Goal: Transaction & Acquisition: Subscribe to service/newsletter

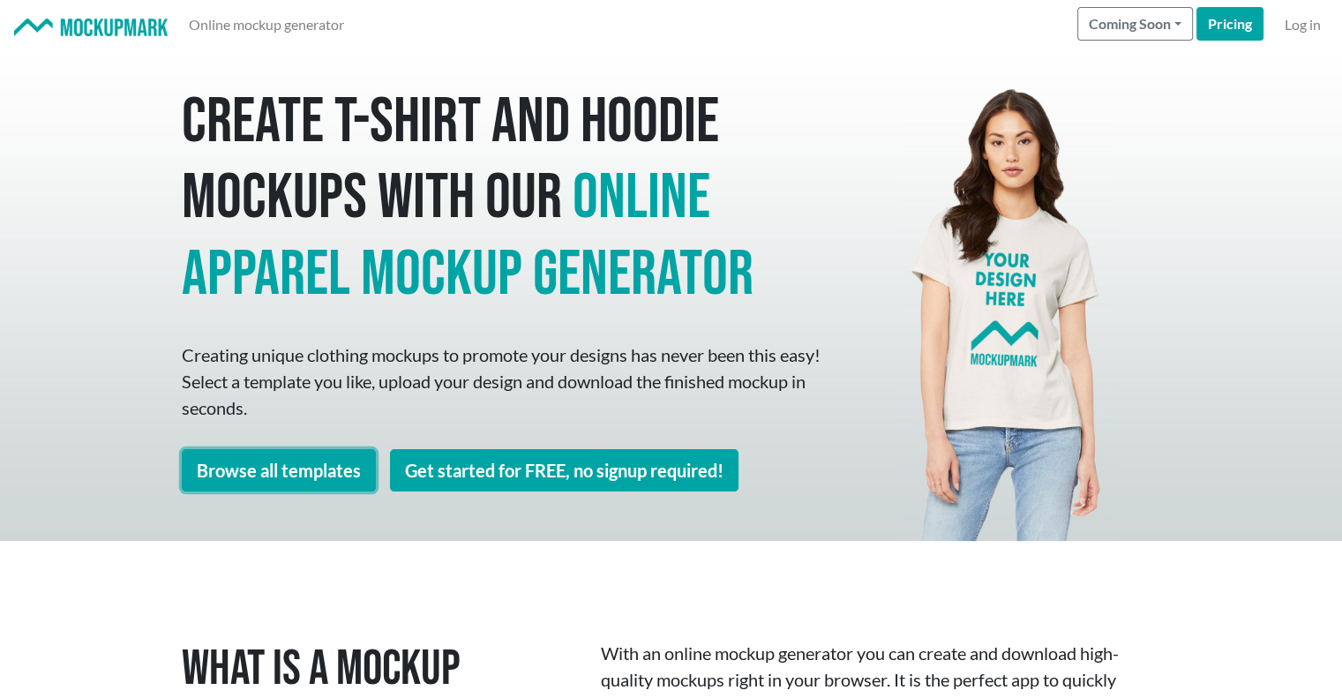
click at [308, 472] on link "Browse all templates" at bounding box center [279, 470] width 194 height 42
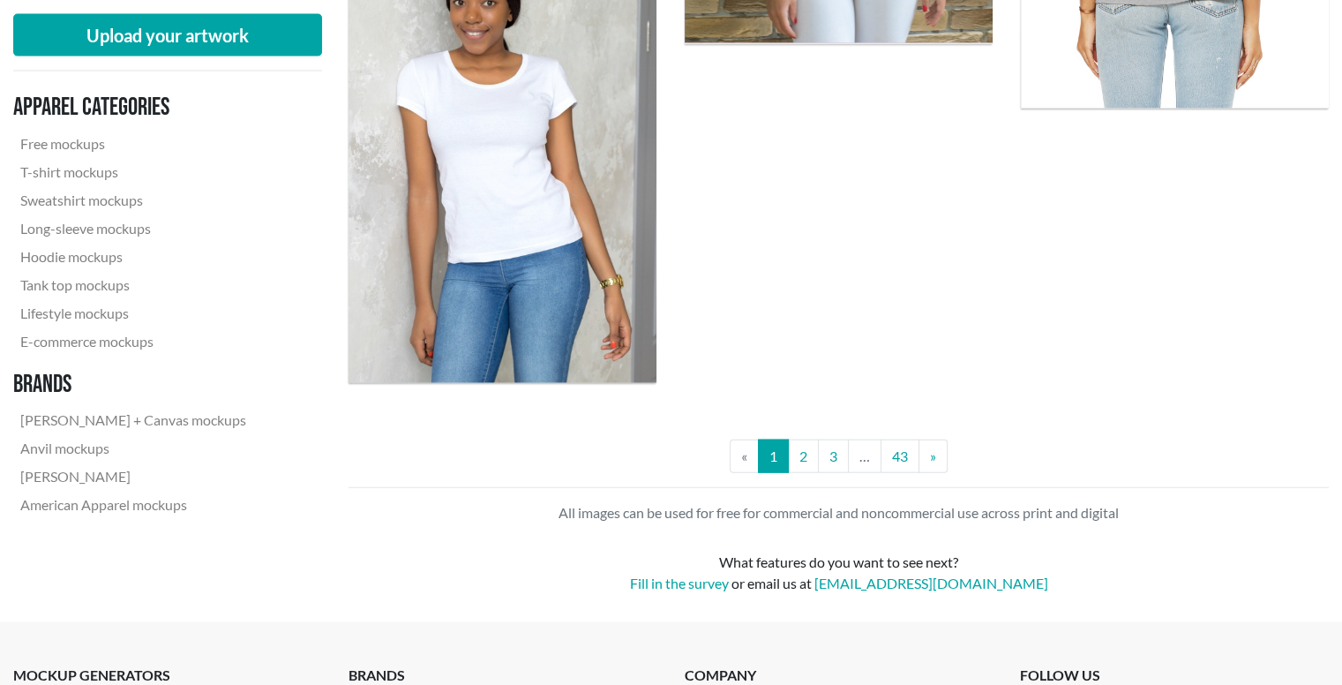
scroll to position [3971, 0]
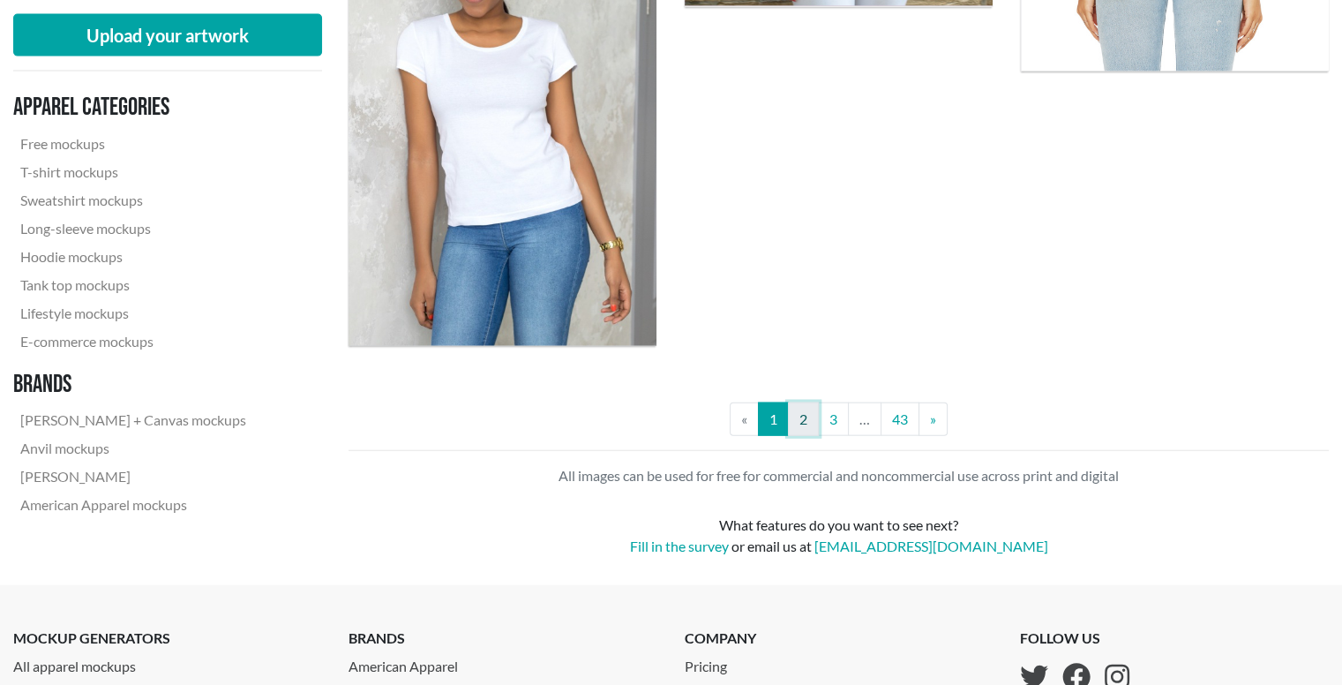
click at [798, 417] on link "2" at bounding box center [803, 419] width 31 height 34
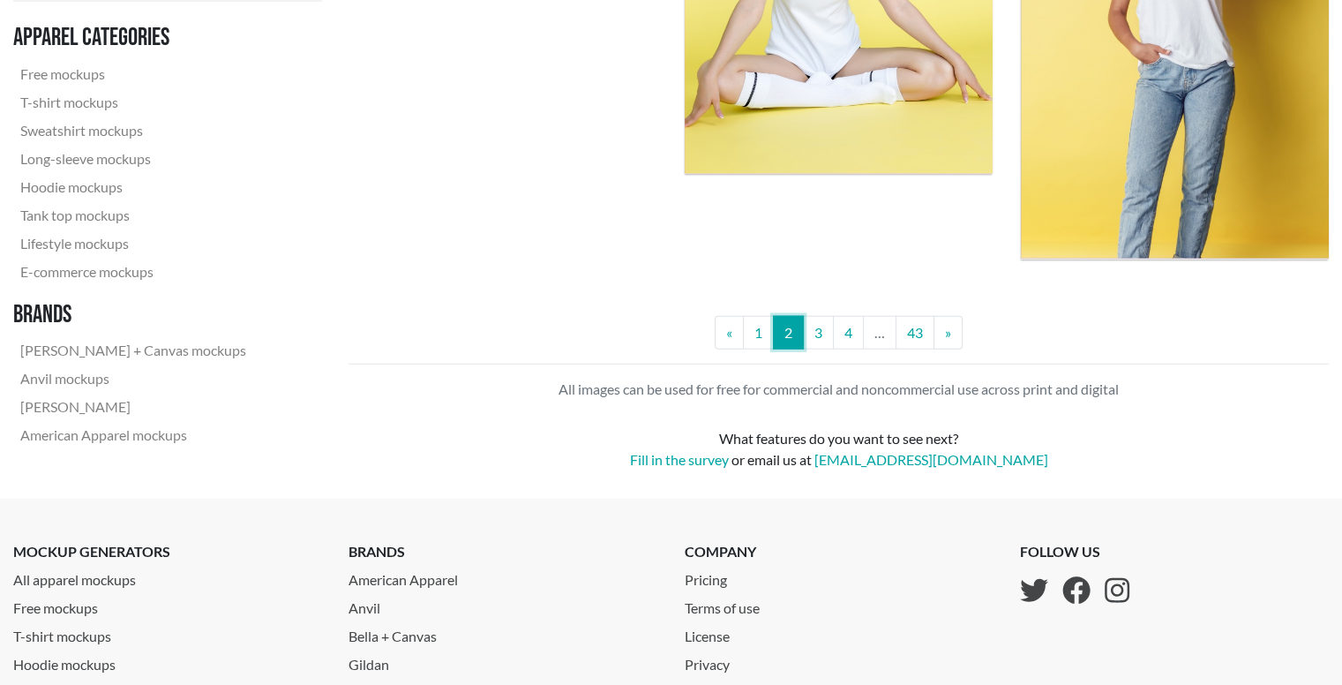
scroll to position [4116, 0]
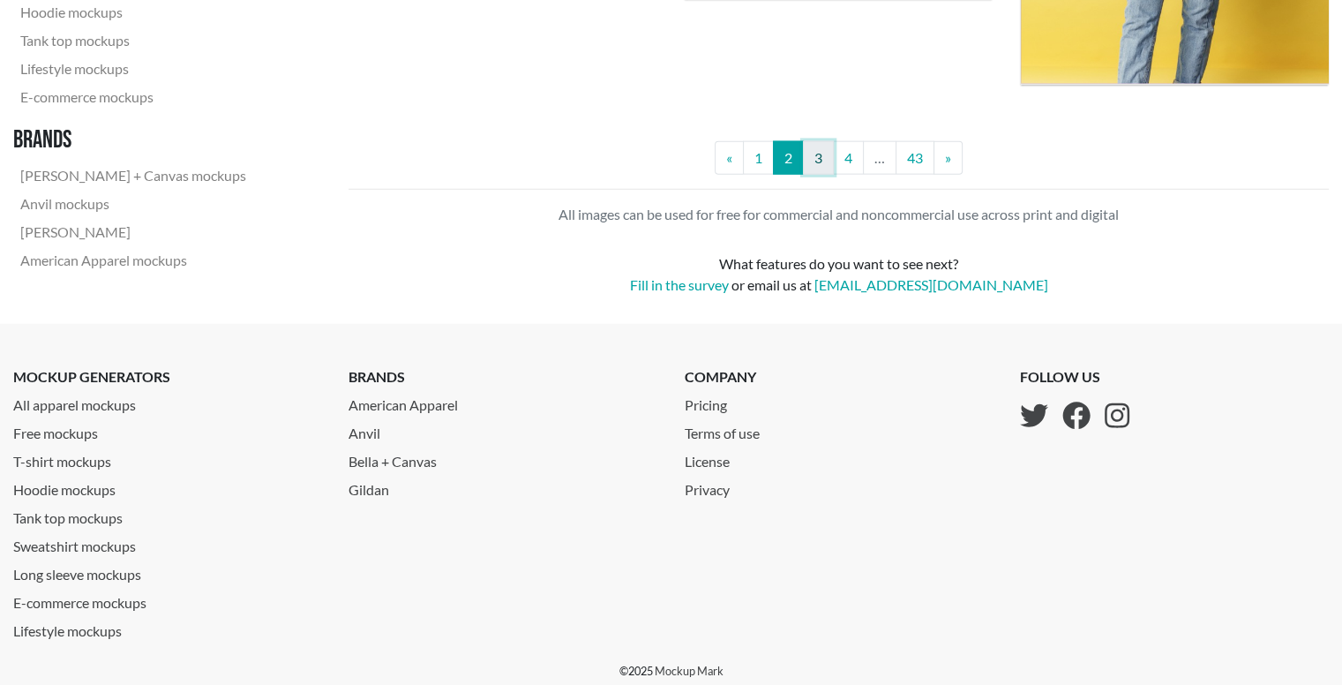
click at [816, 165] on link "3" at bounding box center [818, 158] width 31 height 34
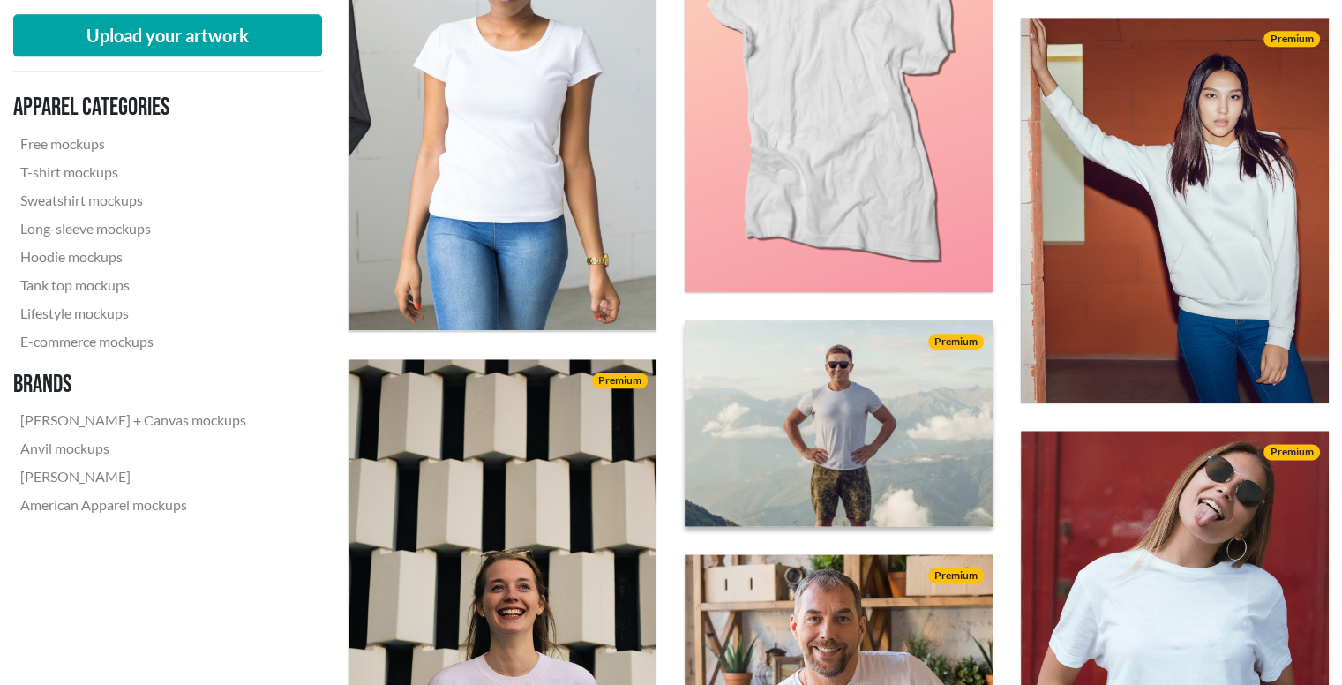
scroll to position [2383, 0]
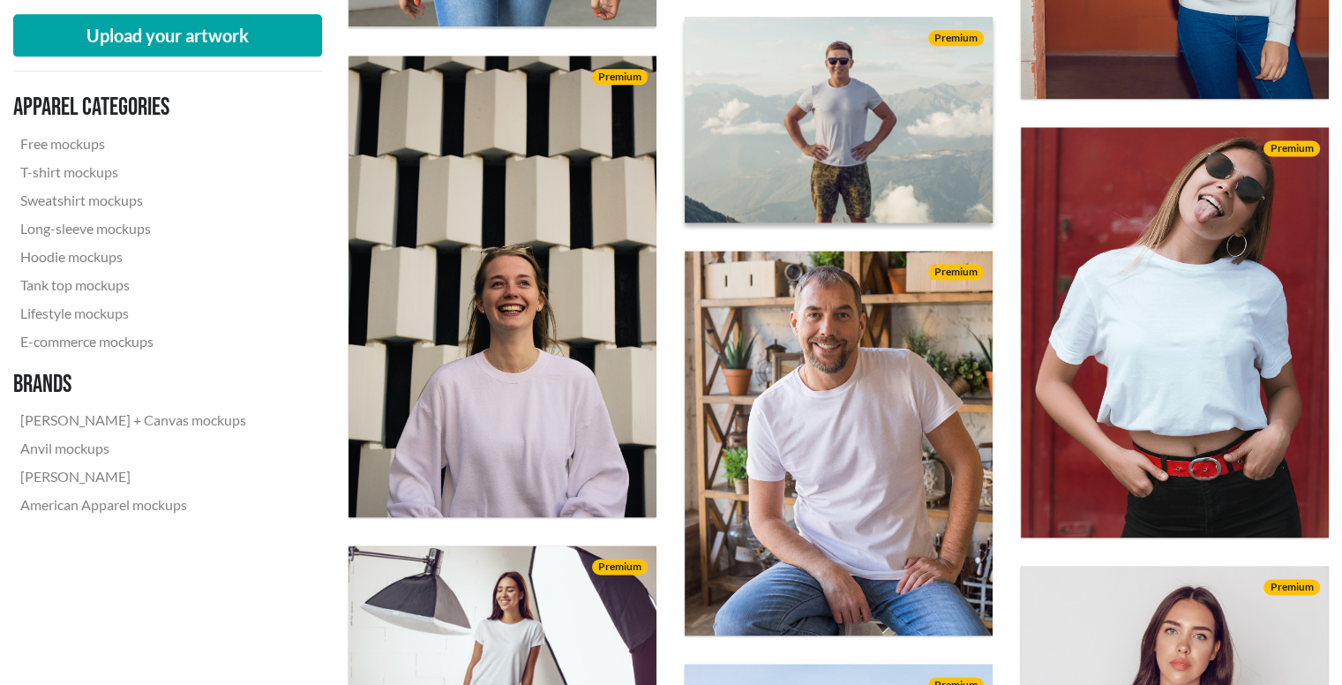
click at [862, 181] on img at bounding box center [839, 119] width 339 height 226
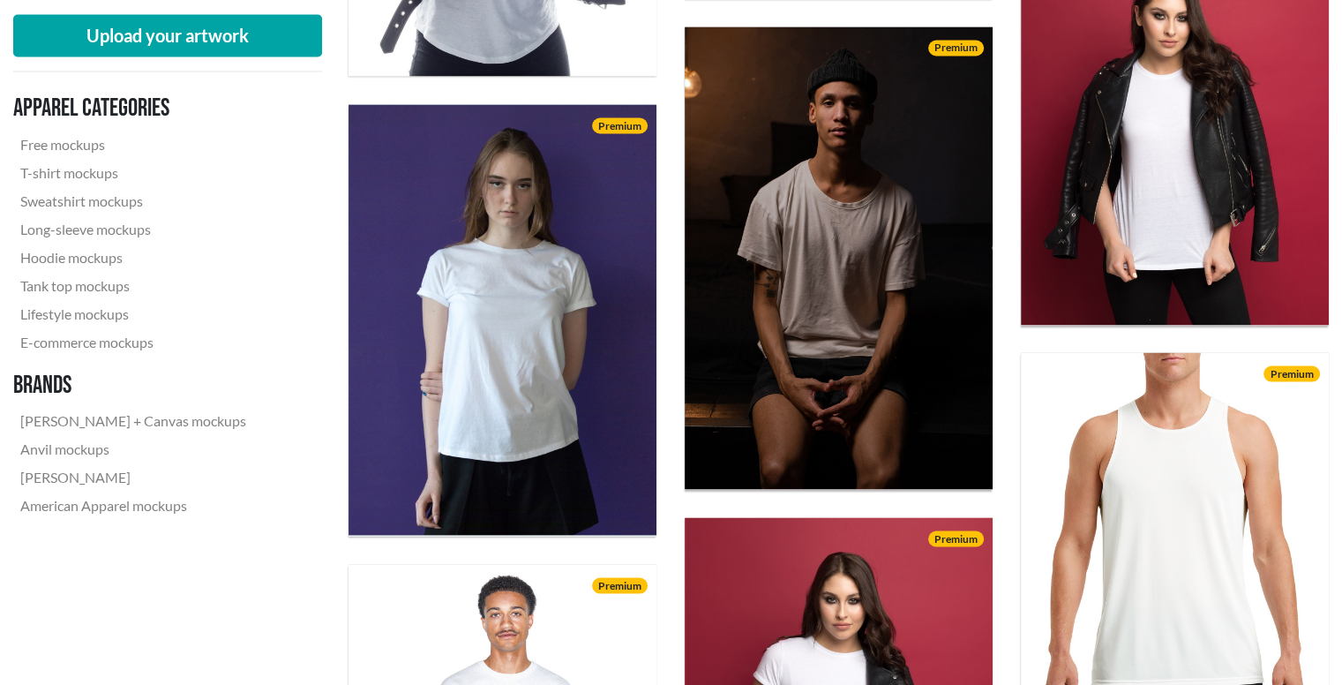
scroll to position [3318, 0]
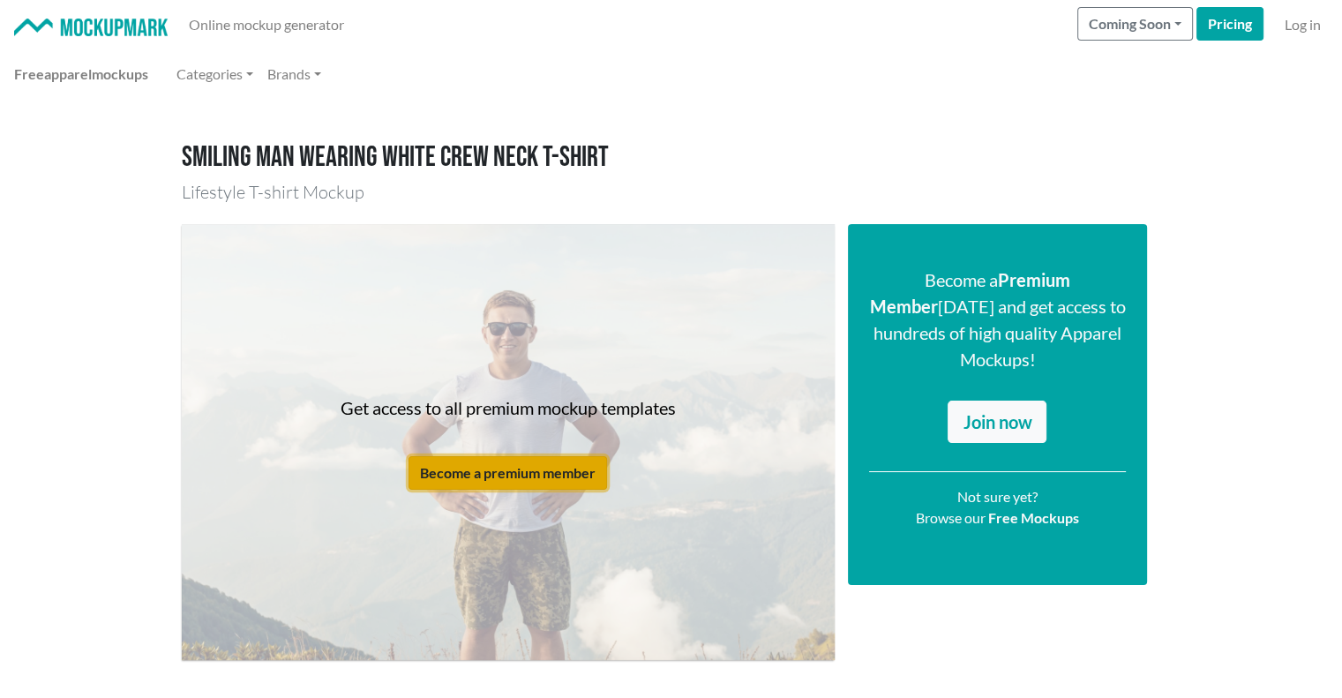
click at [552, 469] on button "Become a premium member" at bounding box center [508, 473] width 199 height 34
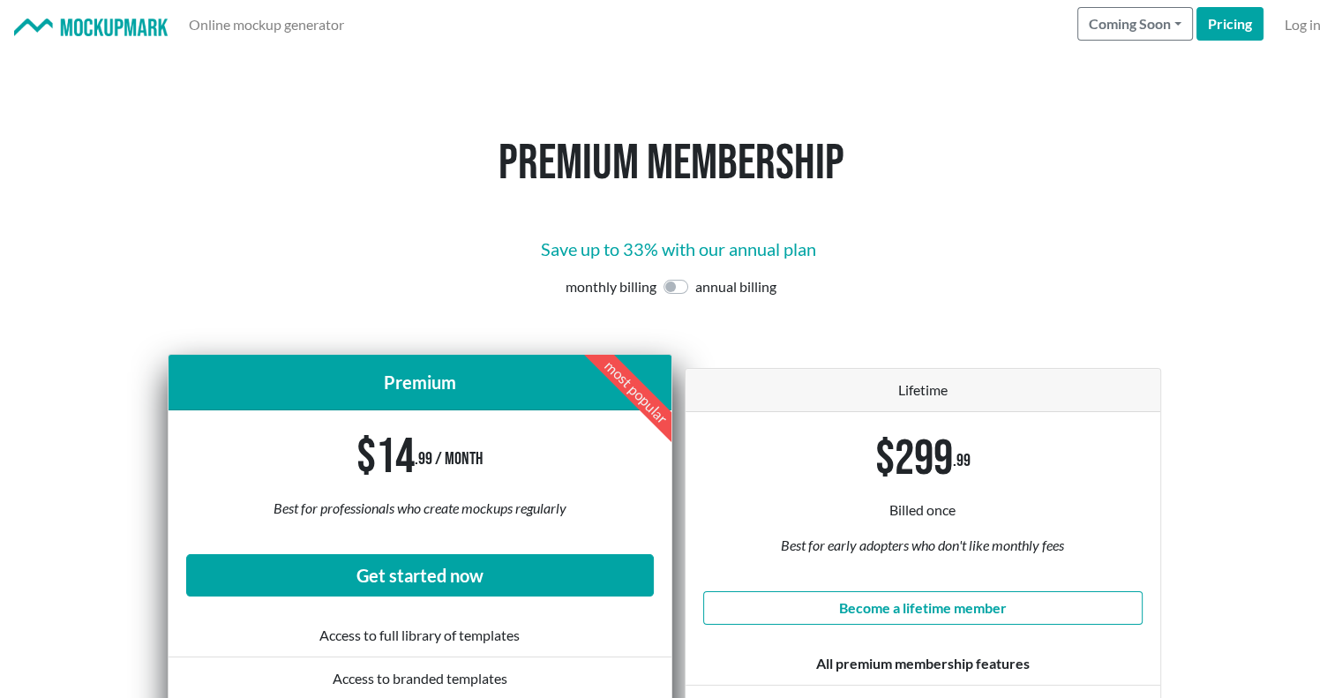
click at [695, 276] on label at bounding box center [695, 276] width 0 height 0
click at [677, 289] on input "checkbox" at bounding box center [671, 285] width 14 height 18
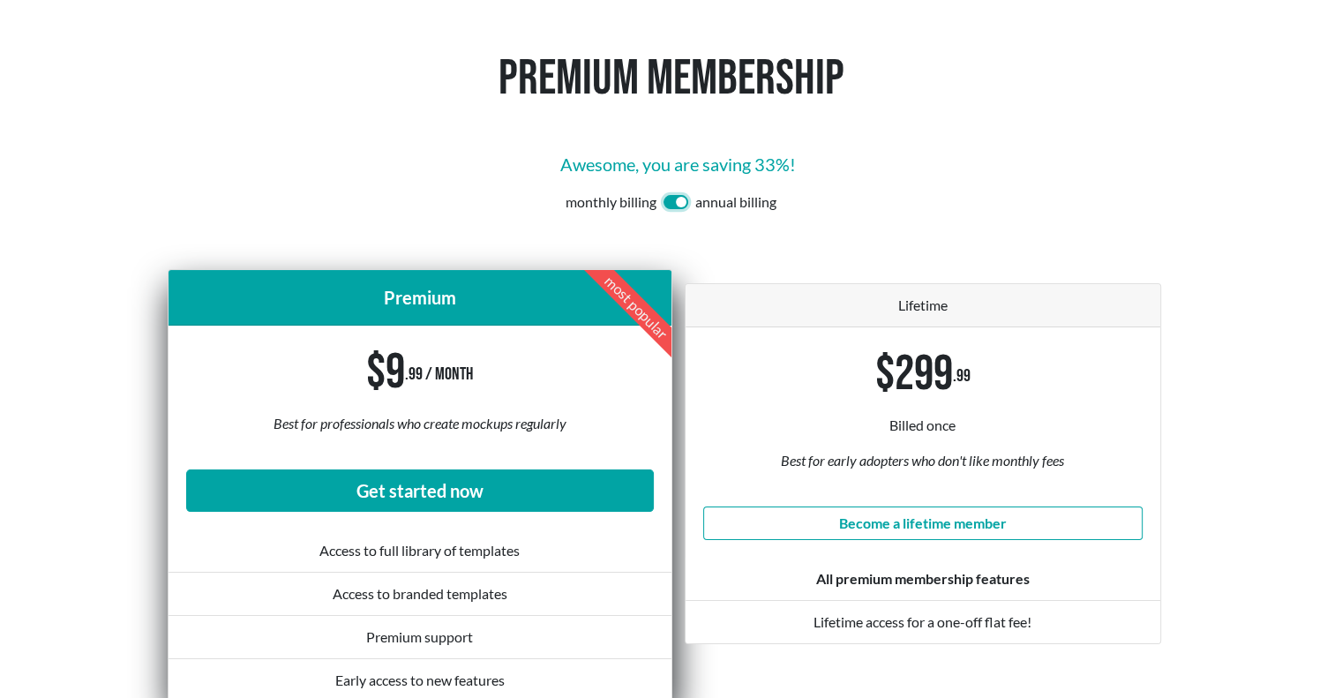
scroll to position [176, 0]
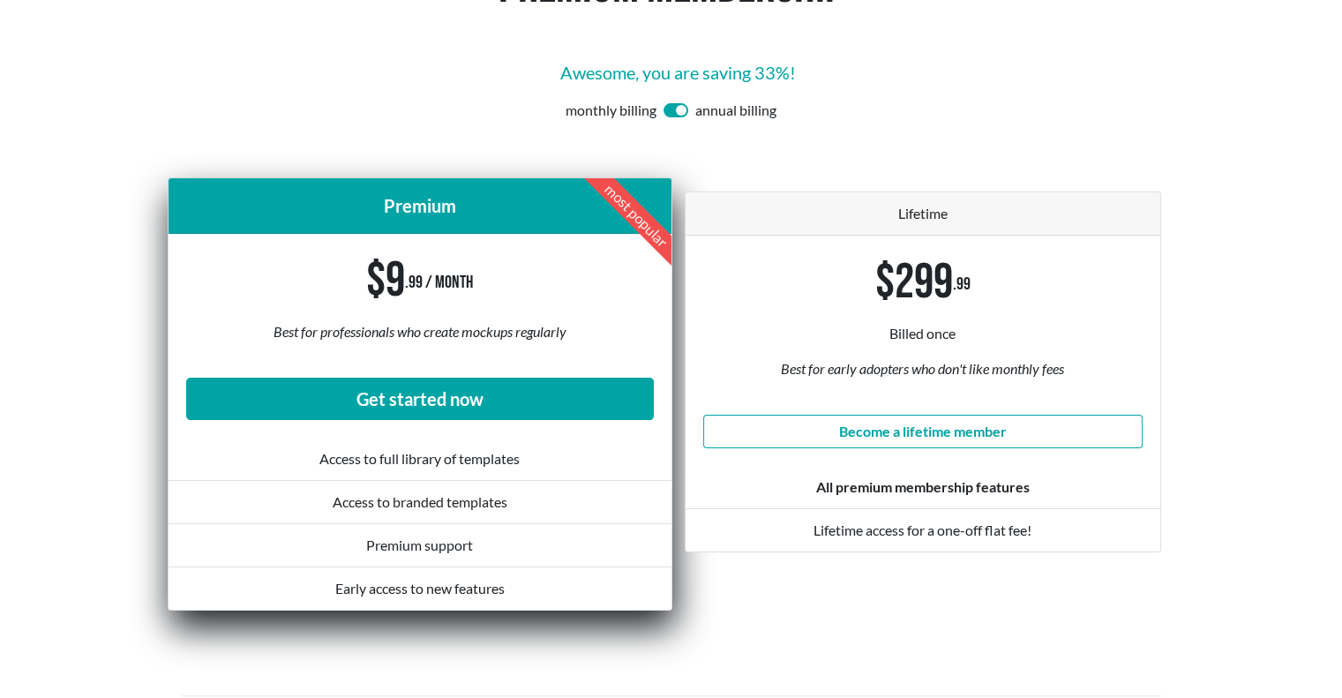
click at [695, 100] on label at bounding box center [695, 100] width 0 height 0
click at [676, 116] on input "checkbox" at bounding box center [671, 109] width 14 height 18
click at [695, 100] on label at bounding box center [695, 100] width 0 height 0
click at [674, 116] on input "checkbox" at bounding box center [671, 109] width 14 height 18
click at [695, 100] on label at bounding box center [695, 100] width 0 height 0
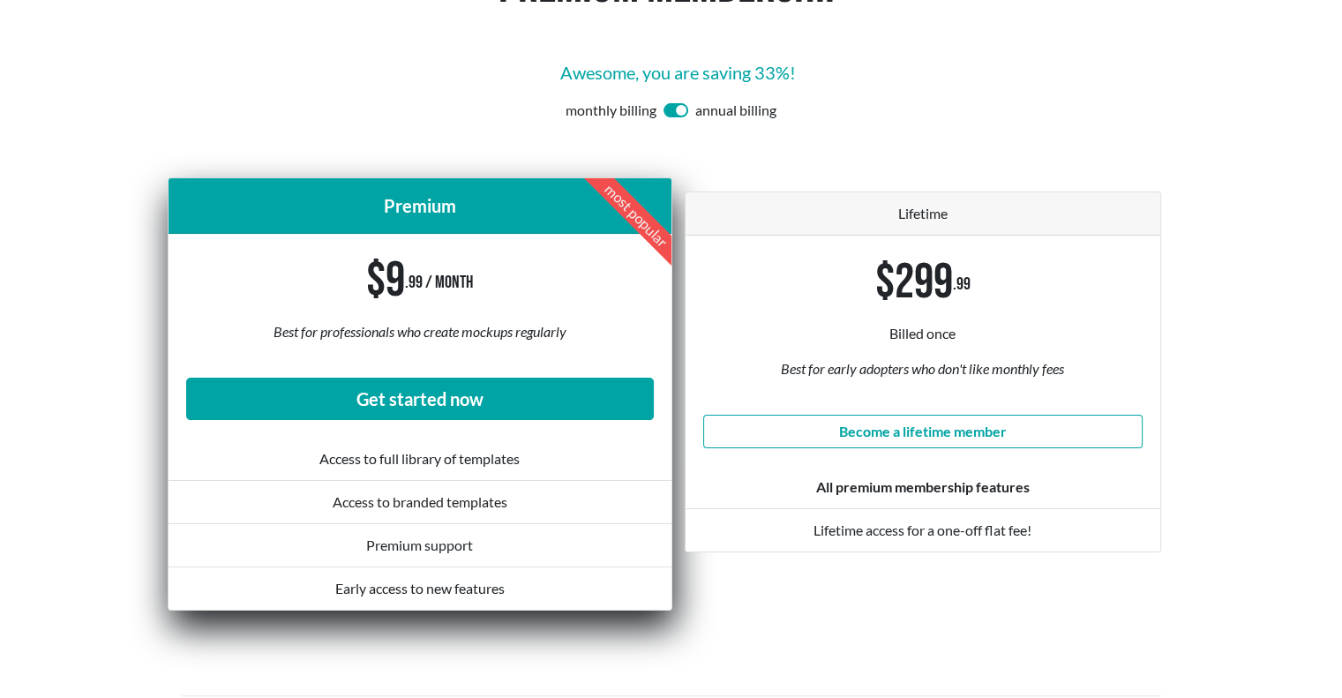
click at [674, 116] on input "checkbox" at bounding box center [671, 109] width 14 height 18
click at [695, 100] on label at bounding box center [695, 100] width 0 height 0
click at [674, 116] on input "checkbox" at bounding box center [671, 109] width 14 height 18
click at [695, 100] on label at bounding box center [695, 100] width 0 height 0
click at [674, 116] on input "checkbox" at bounding box center [671, 109] width 14 height 18
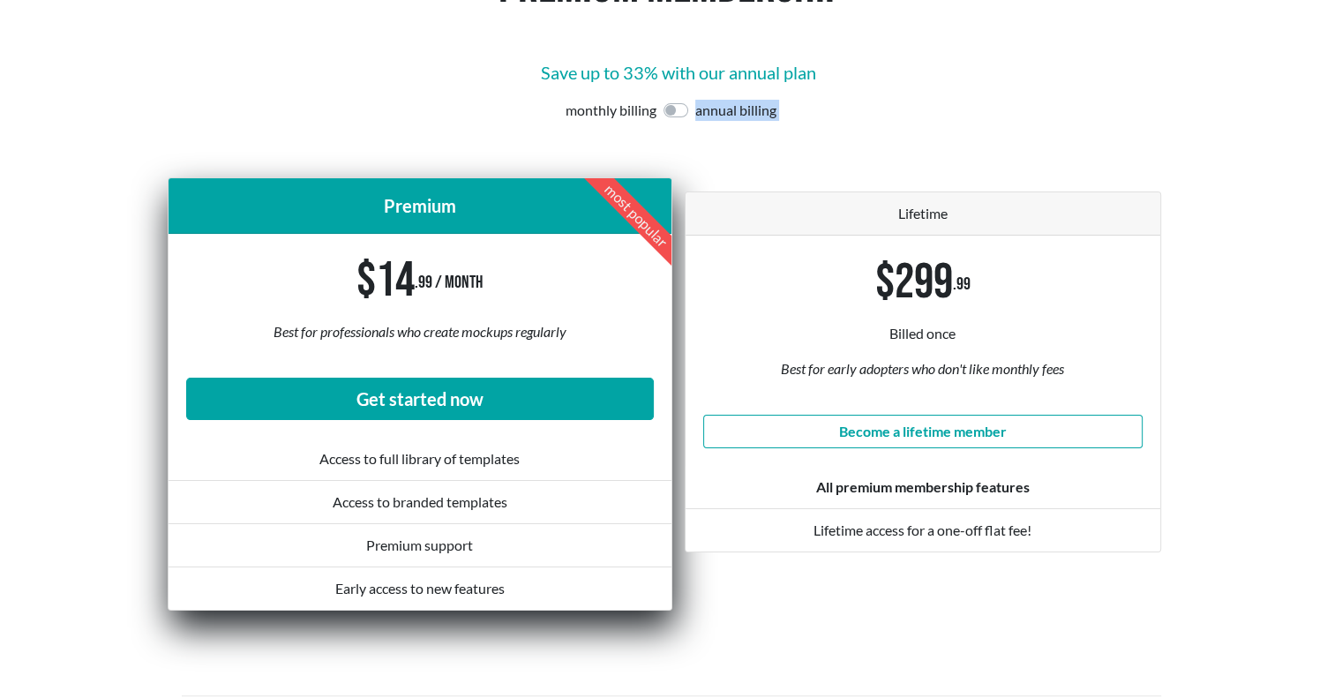
click at [695, 100] on label at bounding box center [695, 100] width 0 height 0
click at [674, 116] on input "checkbox" at bounding box center [671, 109] width 14 height 18
click at [695, 100] on label at bounding box center [695, 100] width 0 height 0
click at [674, 116] on input "checkbox" at bounding box center [671, 109] width 14 height 18
click at [695, 100] on label at bounding box center [695, 100] width 0 height 0
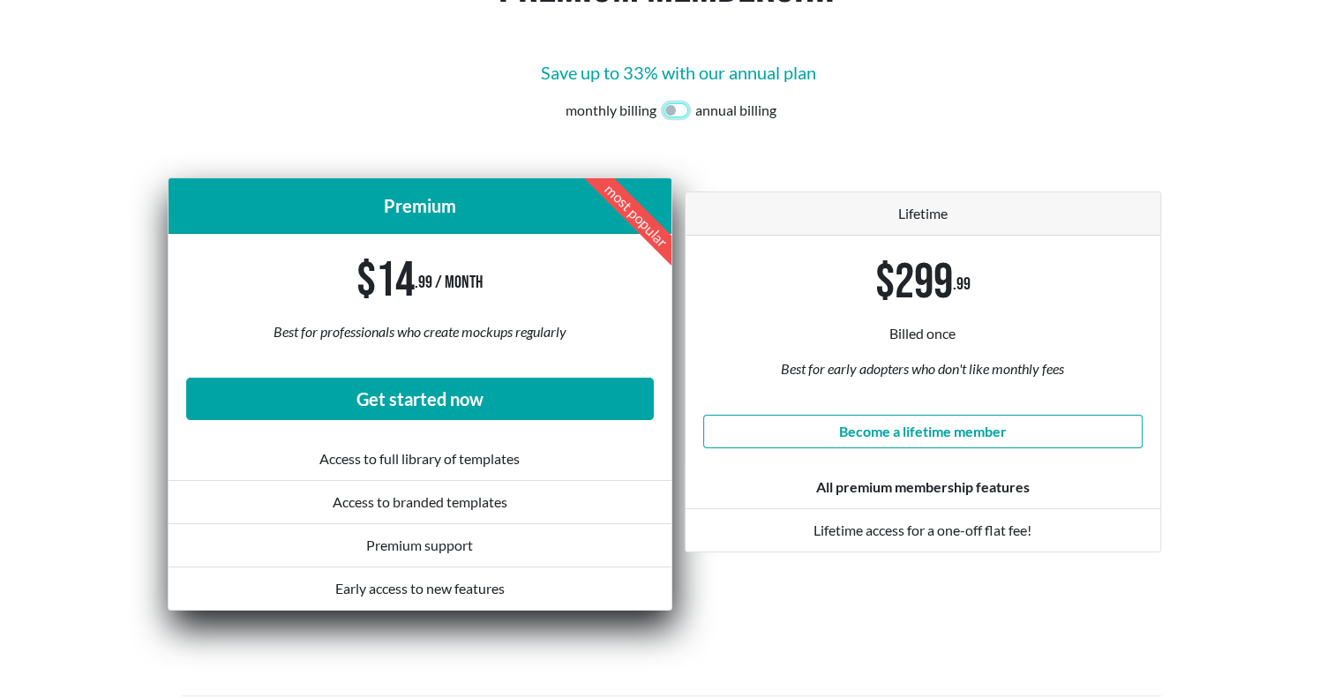
click at [674, 116] on input "checkbox" at bounding box center [671, 109] width 14 height 18
click at [695, 100] on label at bounding box center [695, 100] width 0 height 0
click at [674, 116] on input "checkbox" at bounding box center [671, 109] width 14 height 18
checkbox input "false"
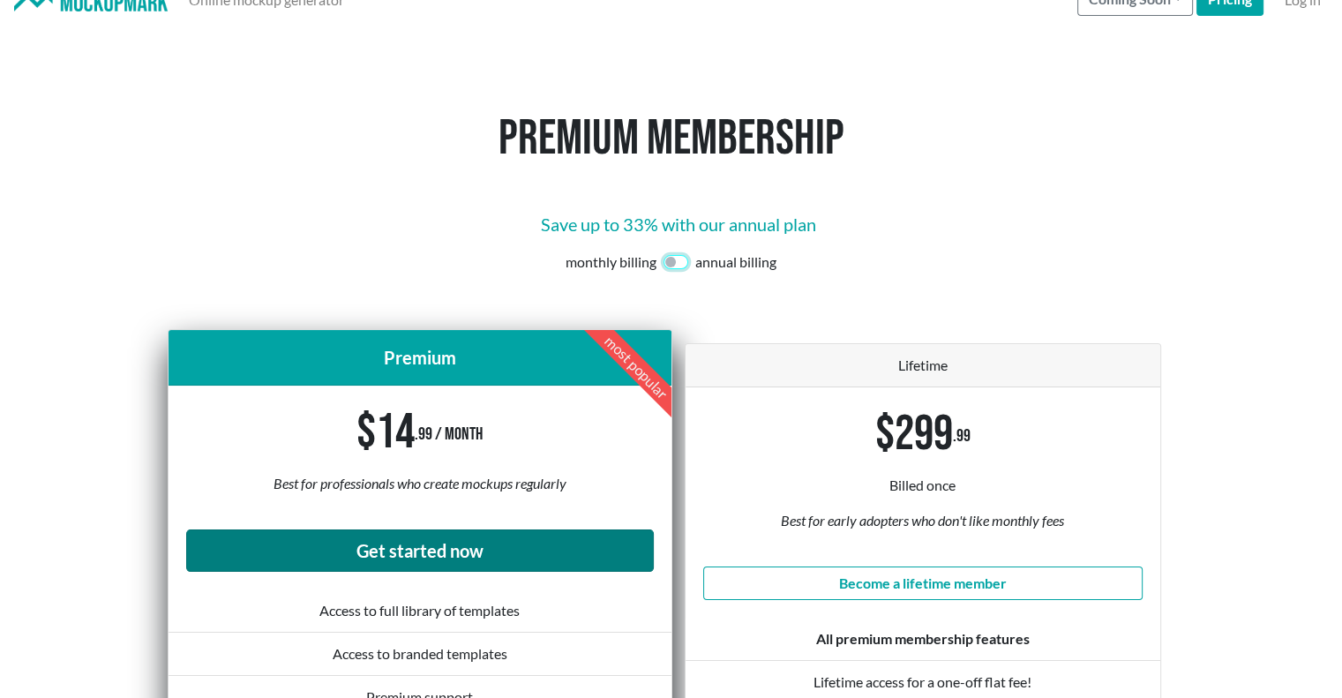
scroll to position [0, 0]
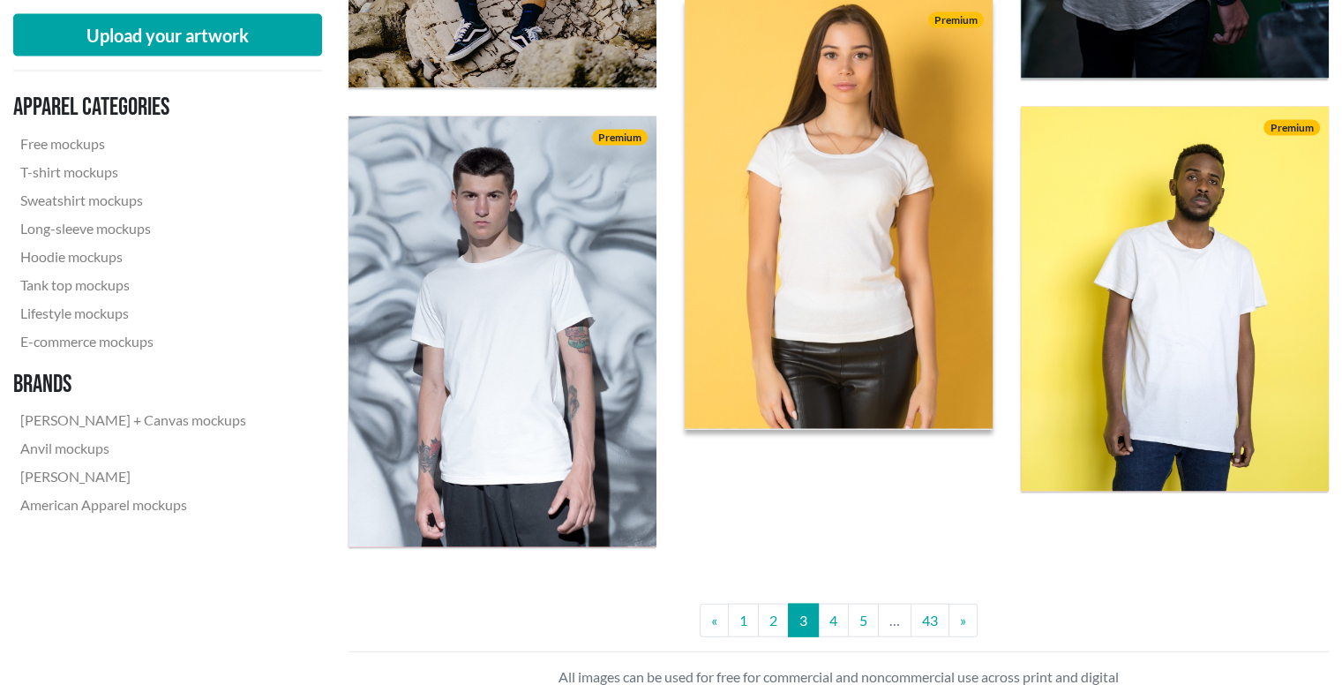
scroll to position [3759, 0]
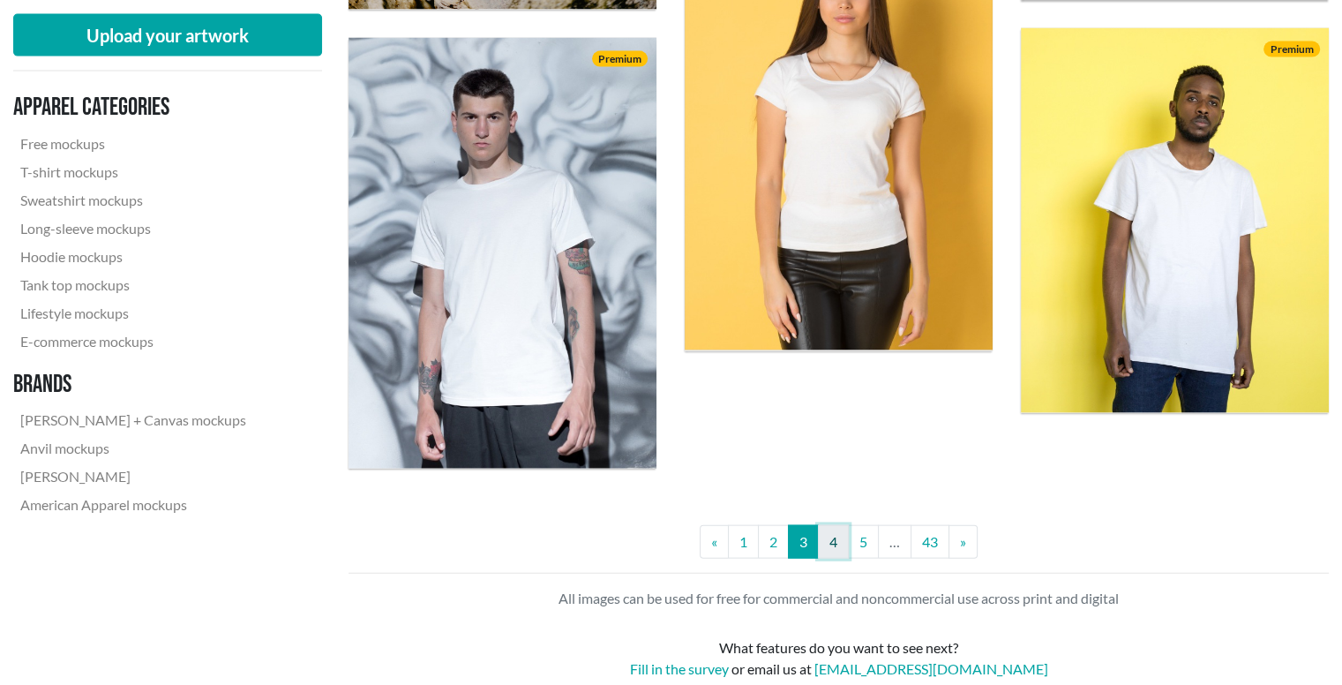
click at [829, 552] on link "4" at bounding box center [833, 542] width 31 height 34
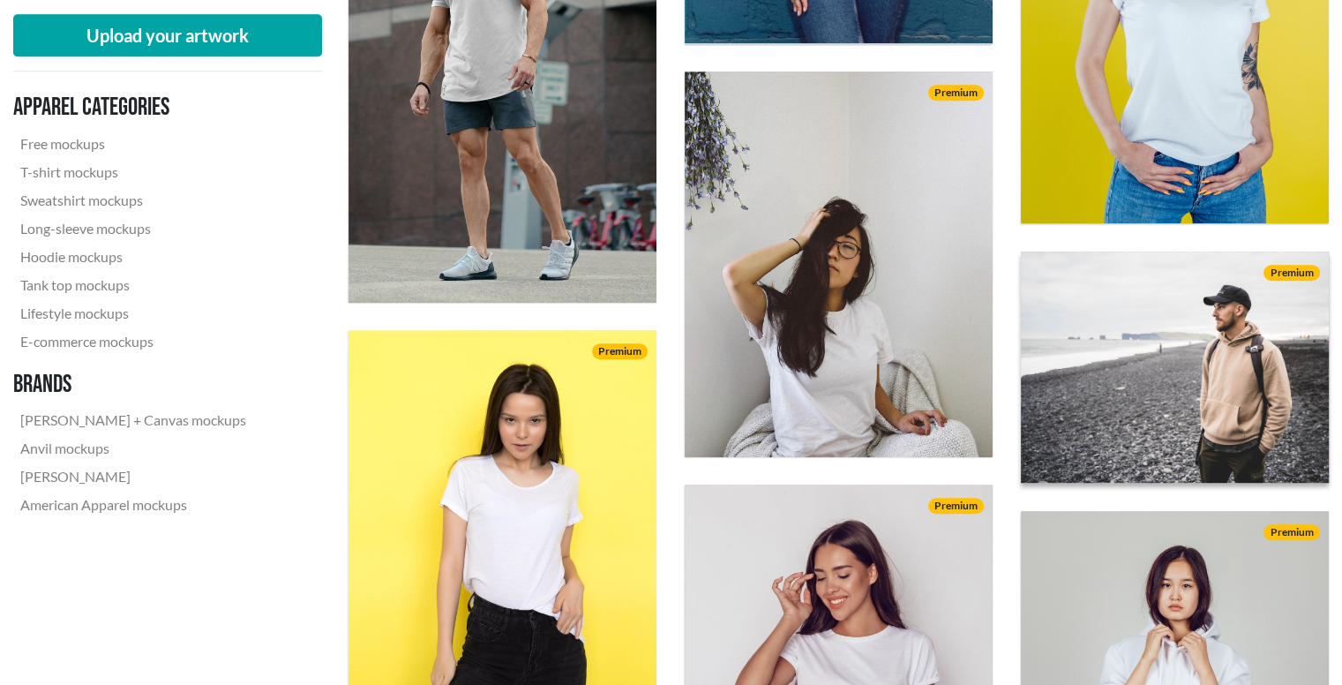
scroll to position [1235, 0]
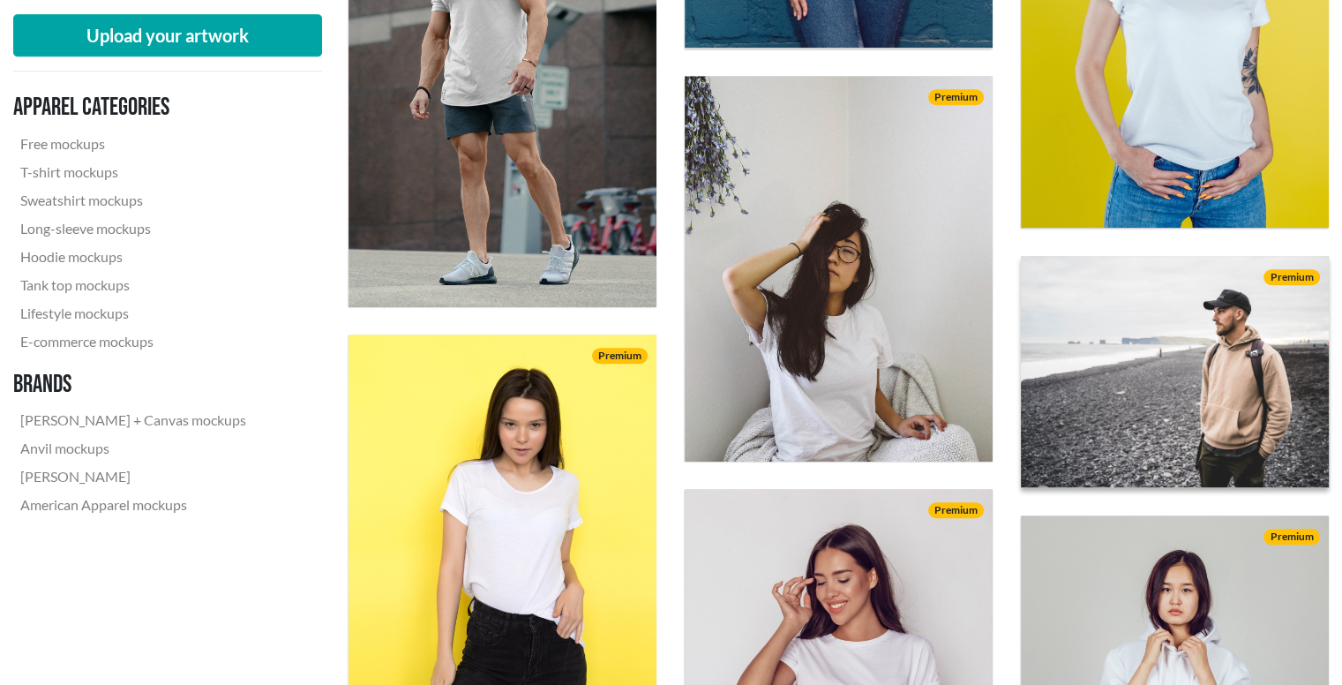
click at [1151, 348] on img at bounding box center [1174, 371] width 339 height 254
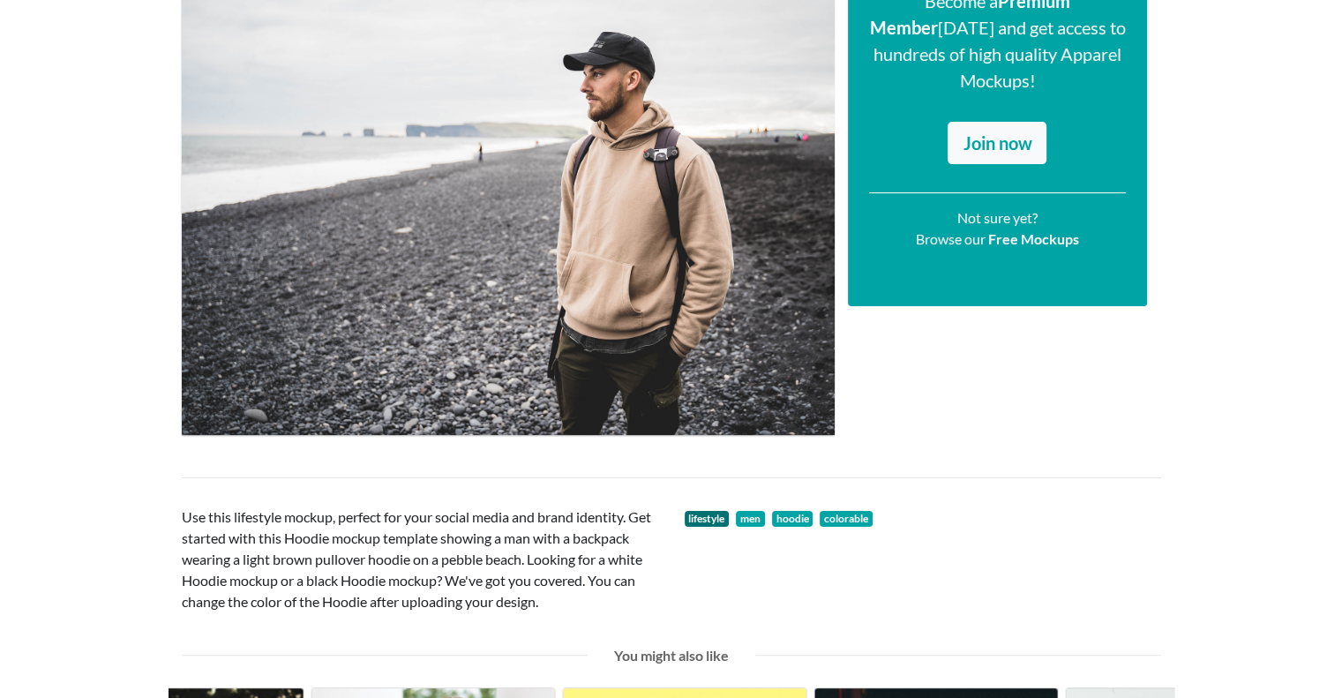
scroll to position [265, 0]
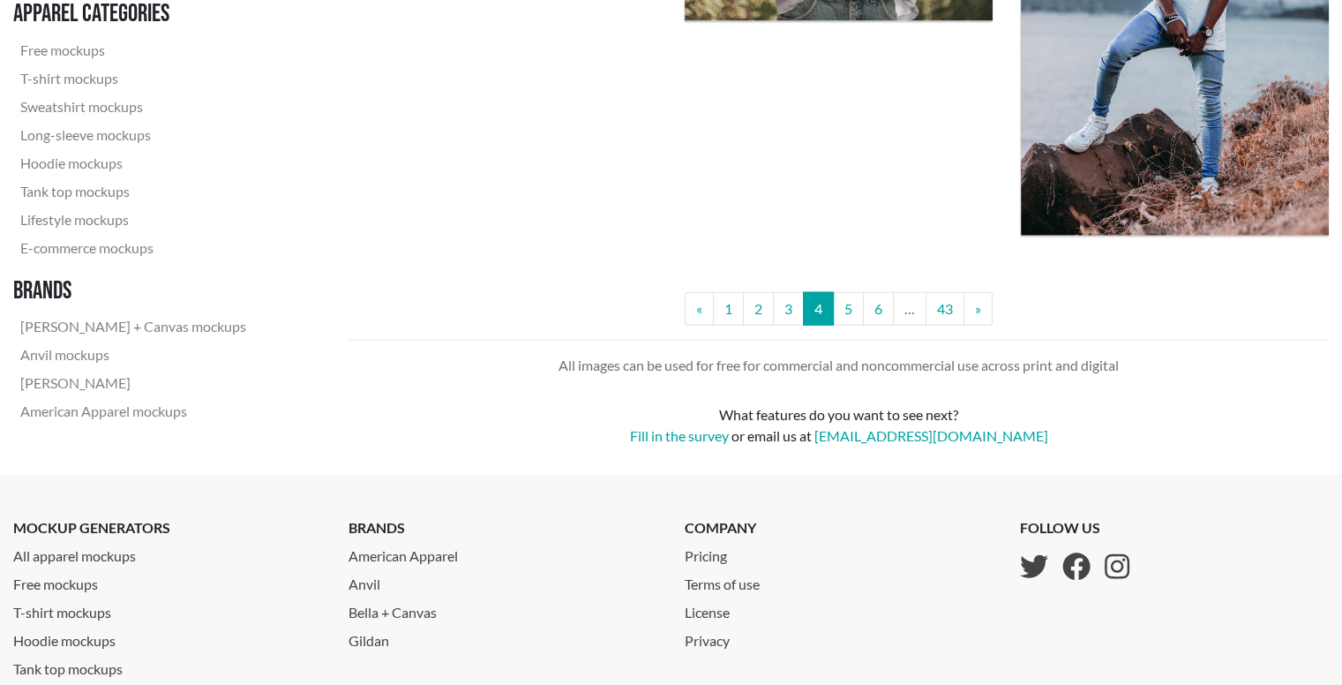
scroll to position [4112, 0]
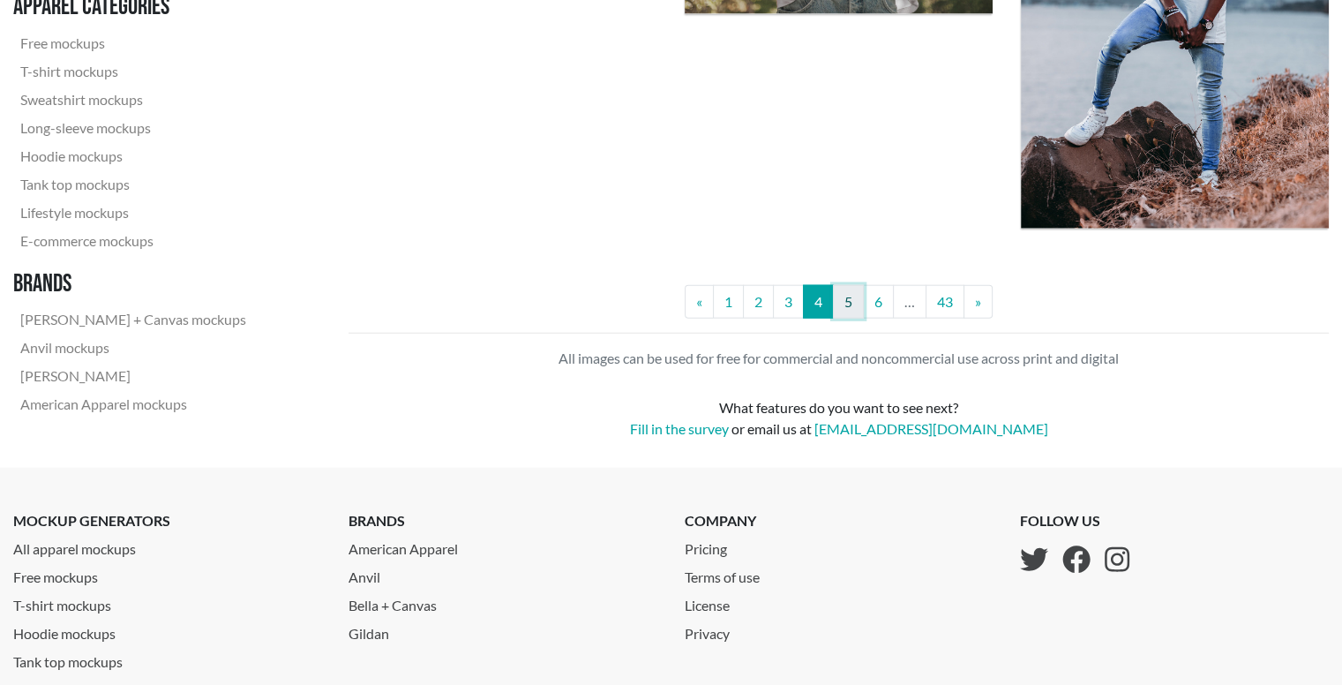
click at [847, 310] on link "5" at bounding box center [848, 302] width 31 height 34
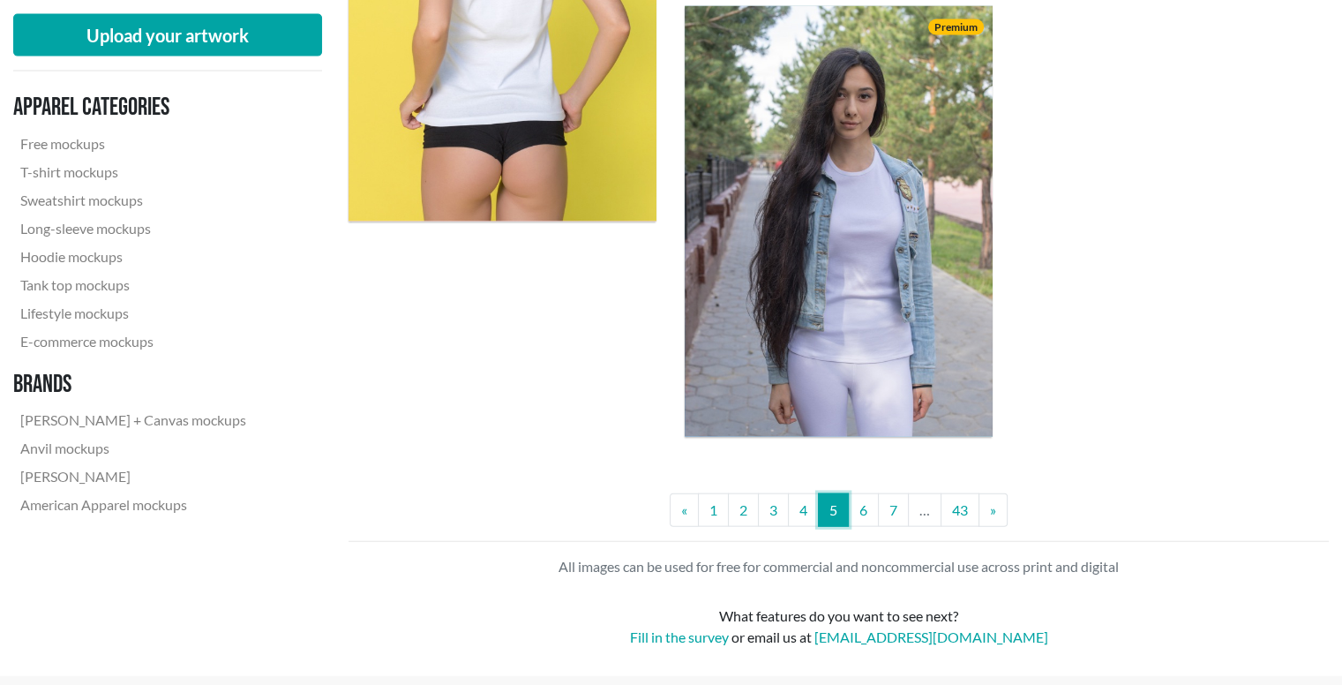
scroll to position [3795, 0]
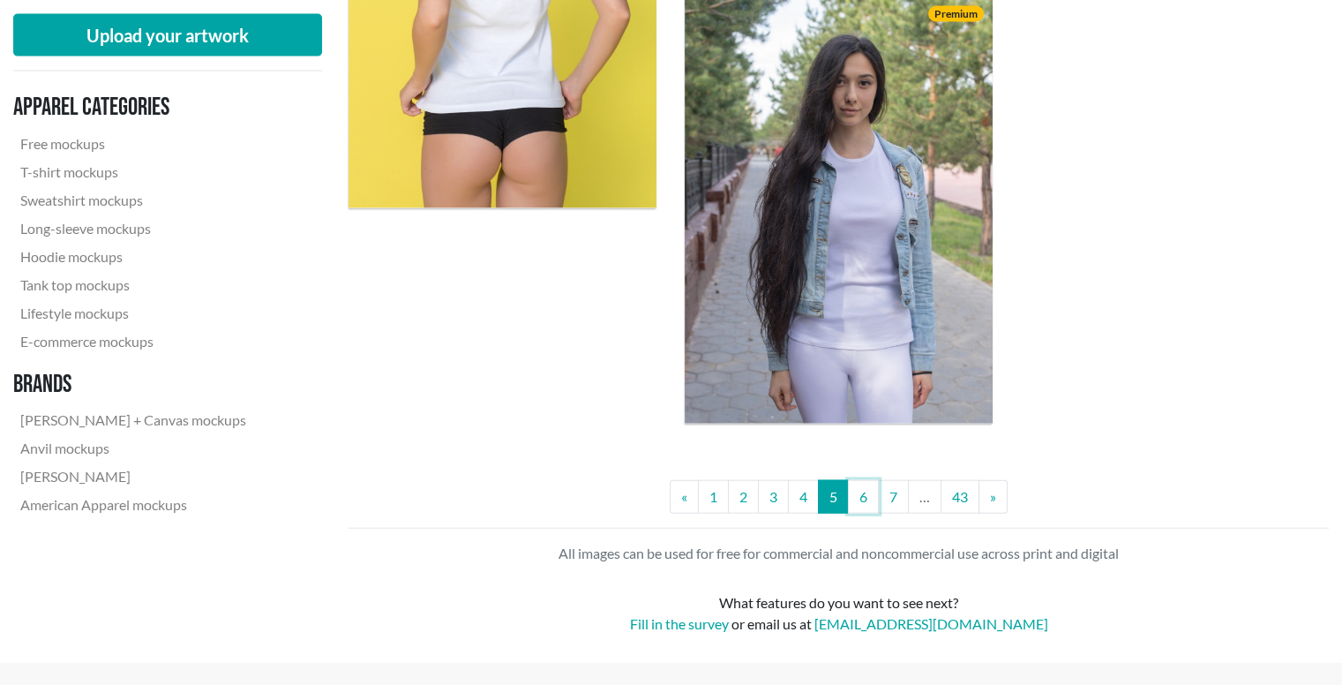
click at [861, 497] on link "6" at bounding box center [863, 497] width 31 height 34
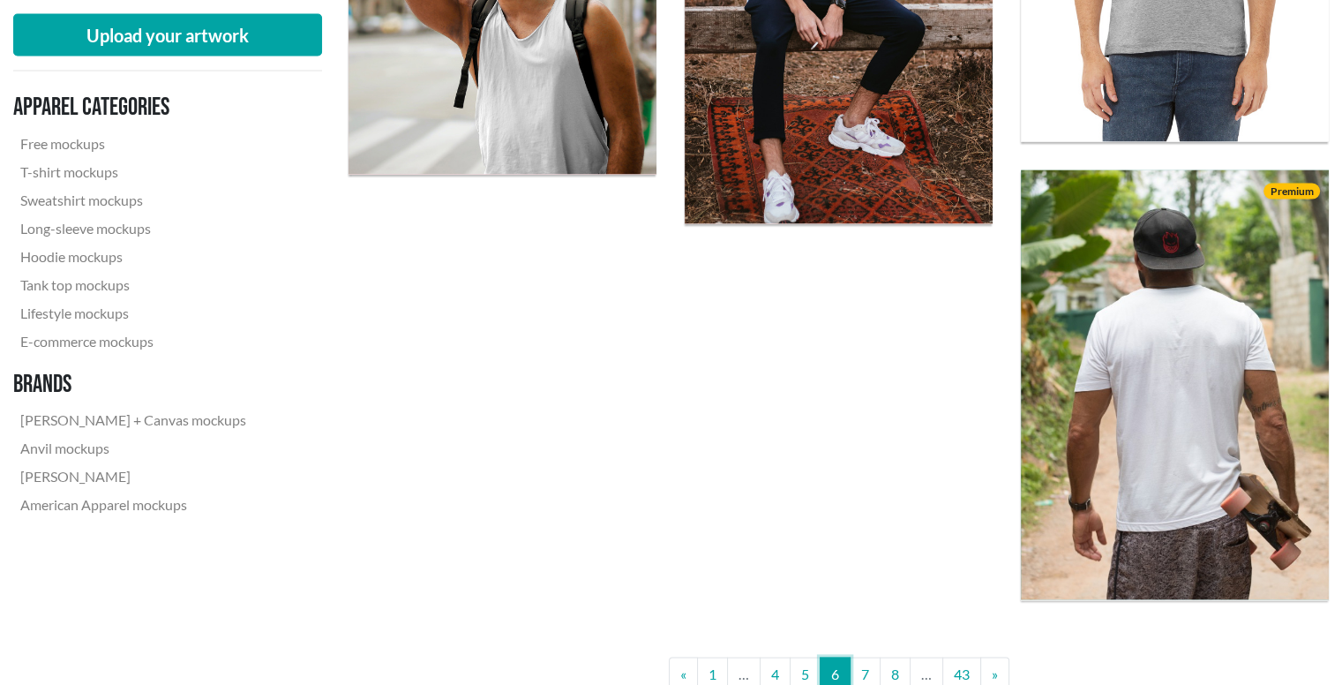
scroll to position [3530, 0]
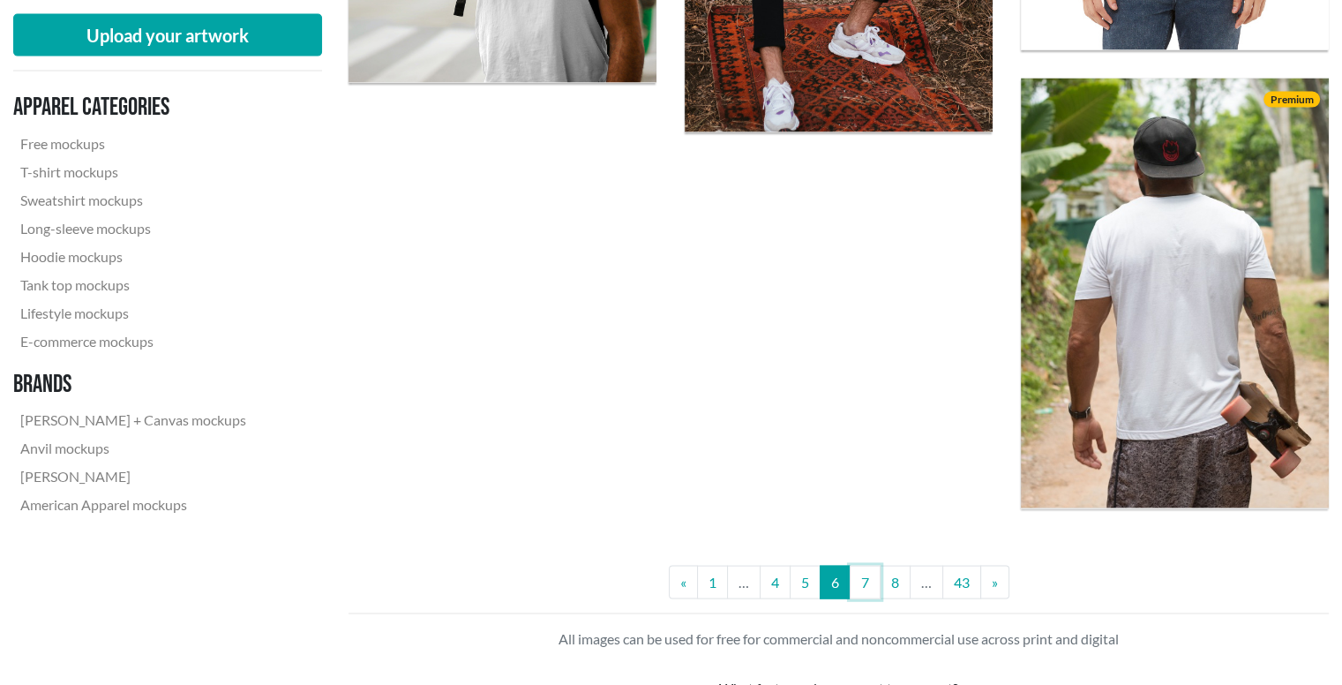
click at [862, 582] on link "7" at bounding box center [865, 583] width 31 height 34
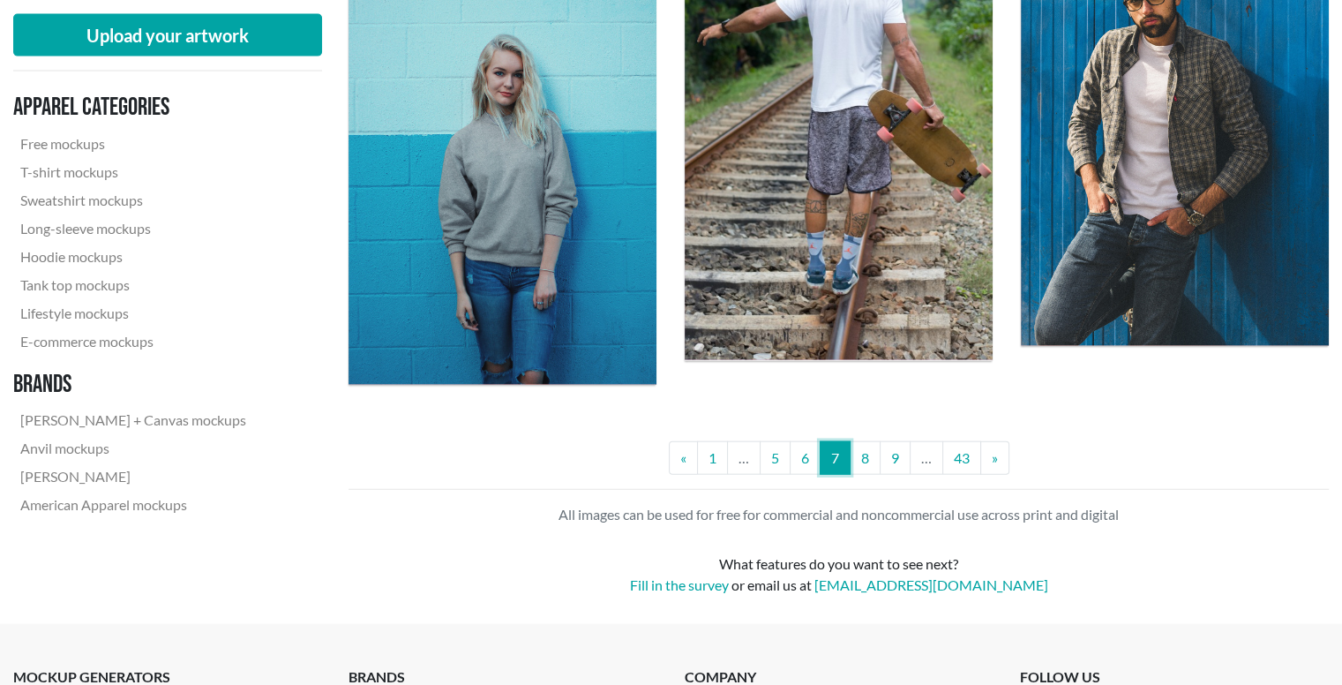
scroll to position [3883, 0]
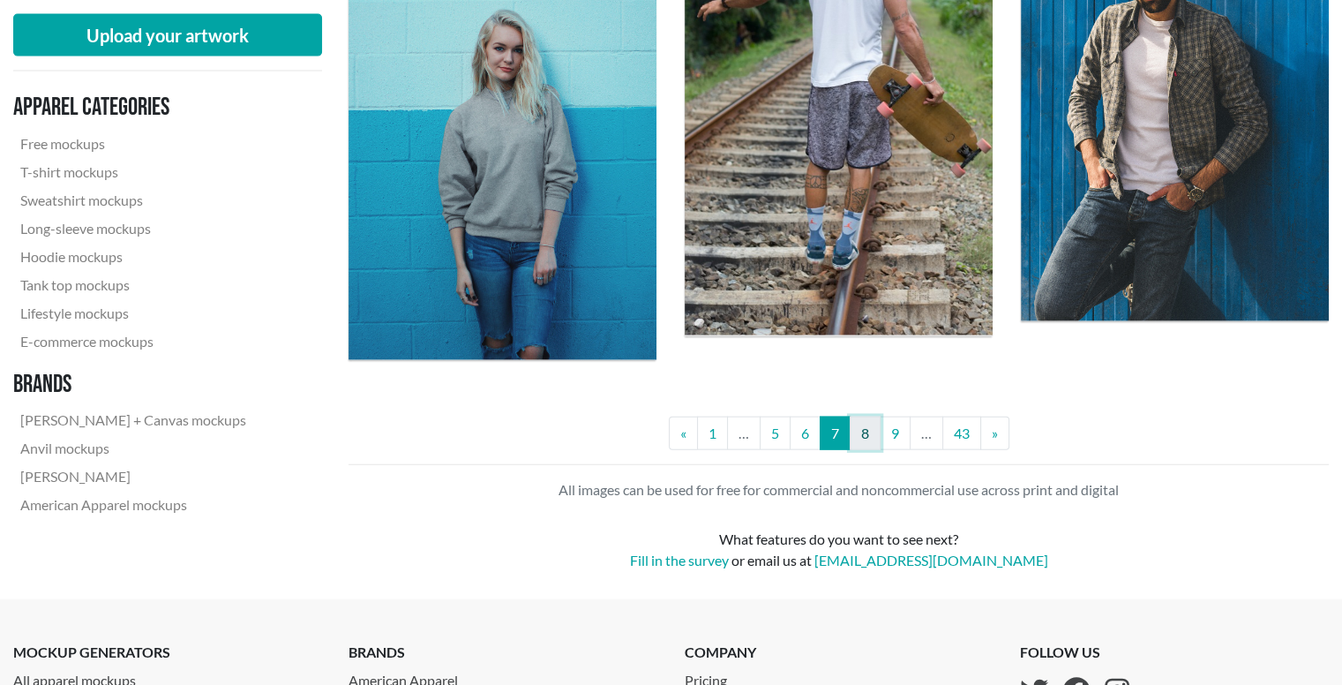
click at [874, 432] on link "8" at bounding box center [865, 434] width 31 height 34
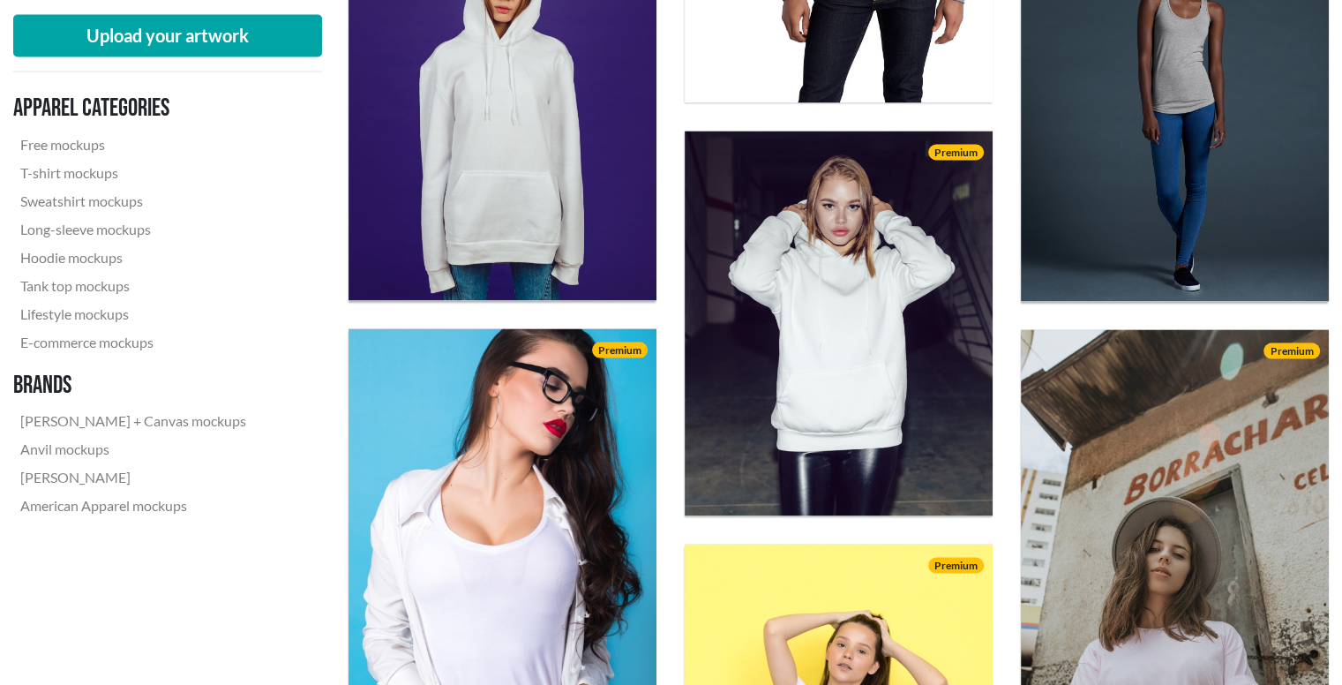
scroll to position [3353, 0]
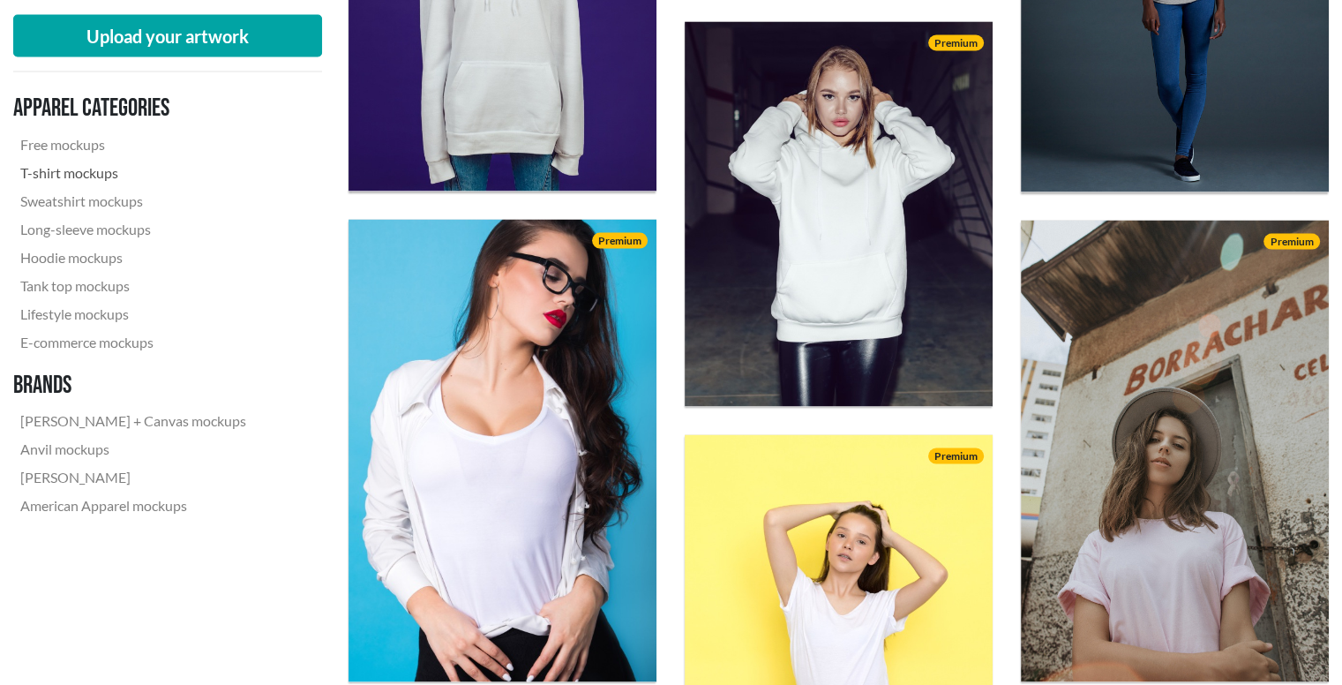
click at [49, 178] on link "T-shirt mockups" at bounding box center [133, 172] width 240 height 28
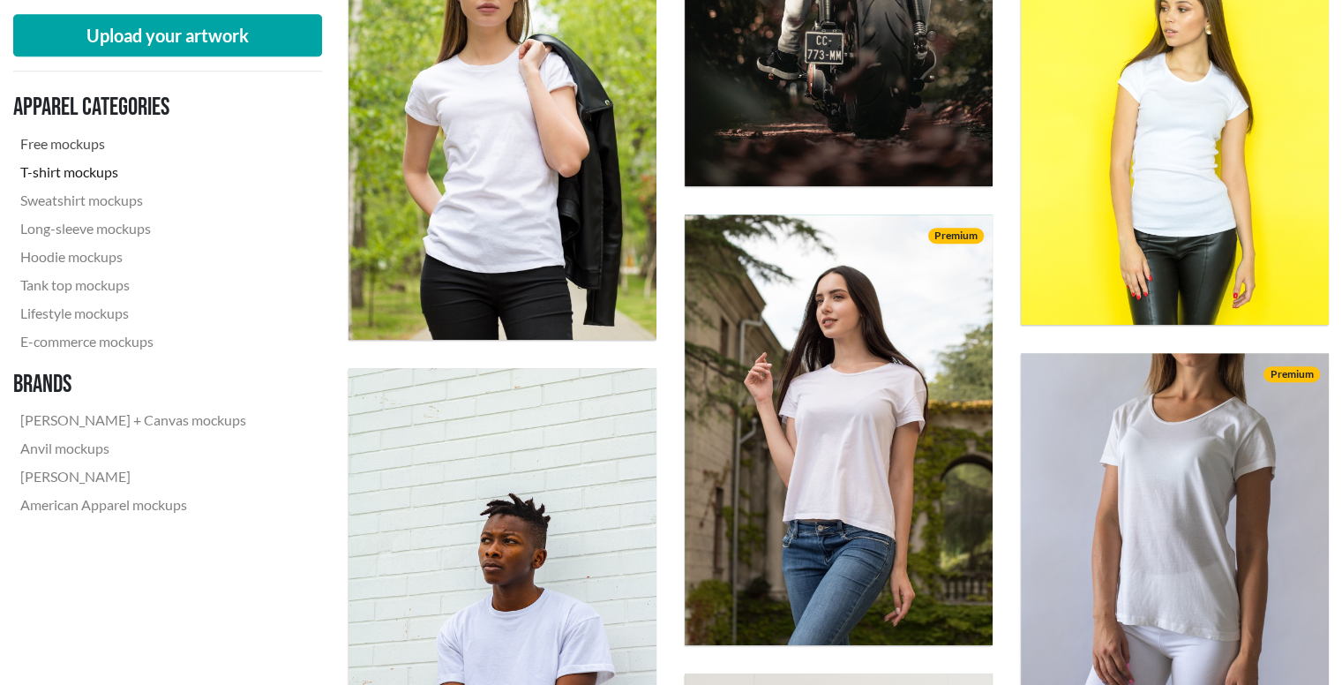
scroll to position [1147, 0]
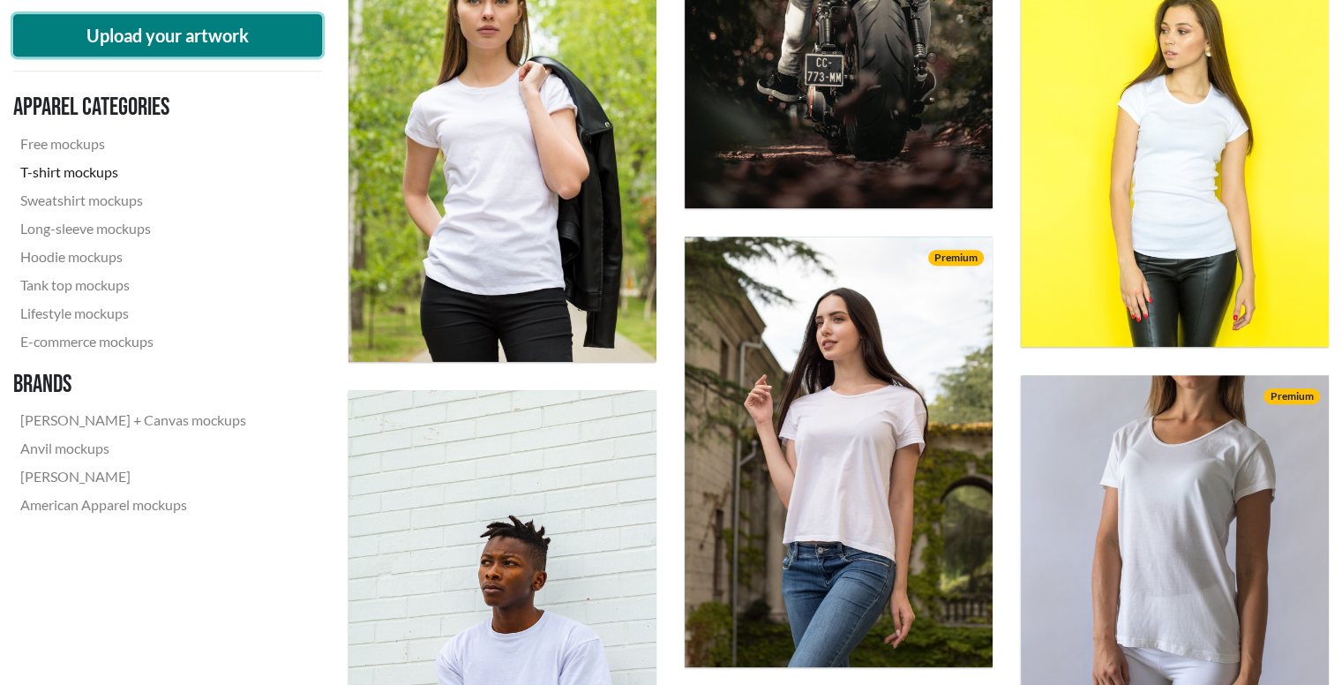
click at [218, 26] on button "Upload your artwork" at bounding box center [167, 35] width 309 height 42
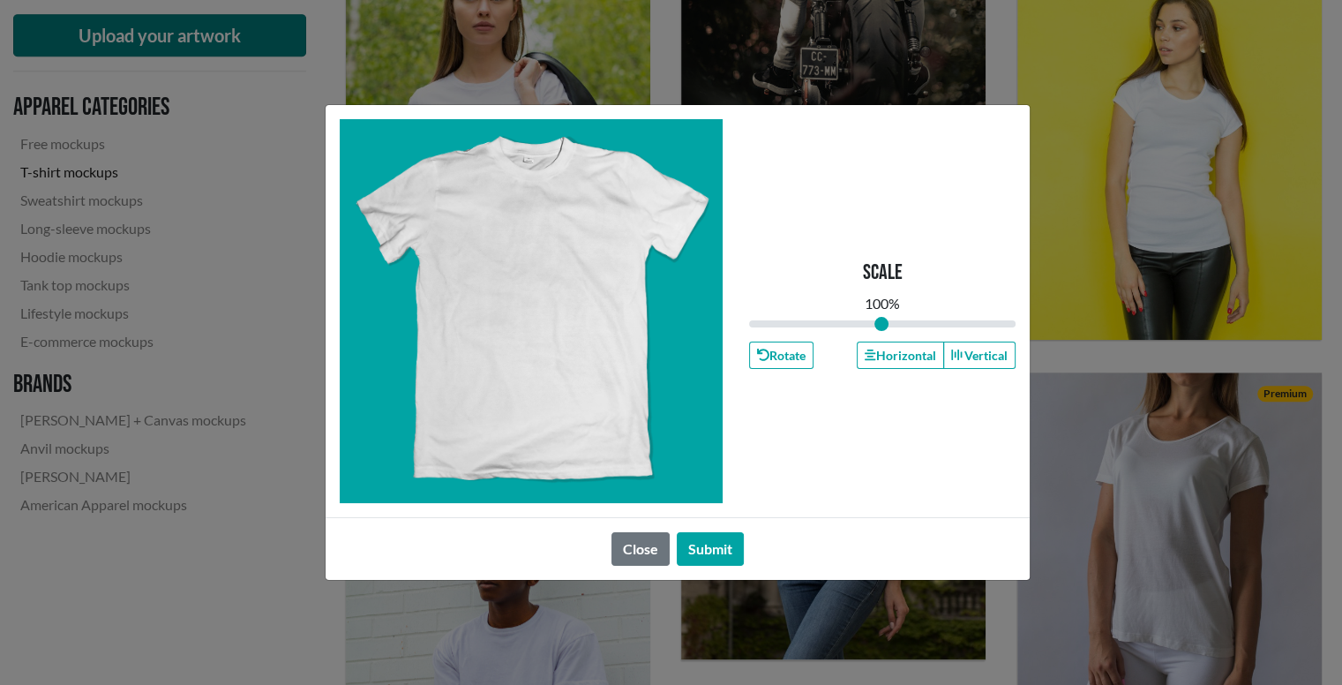
type input "1"
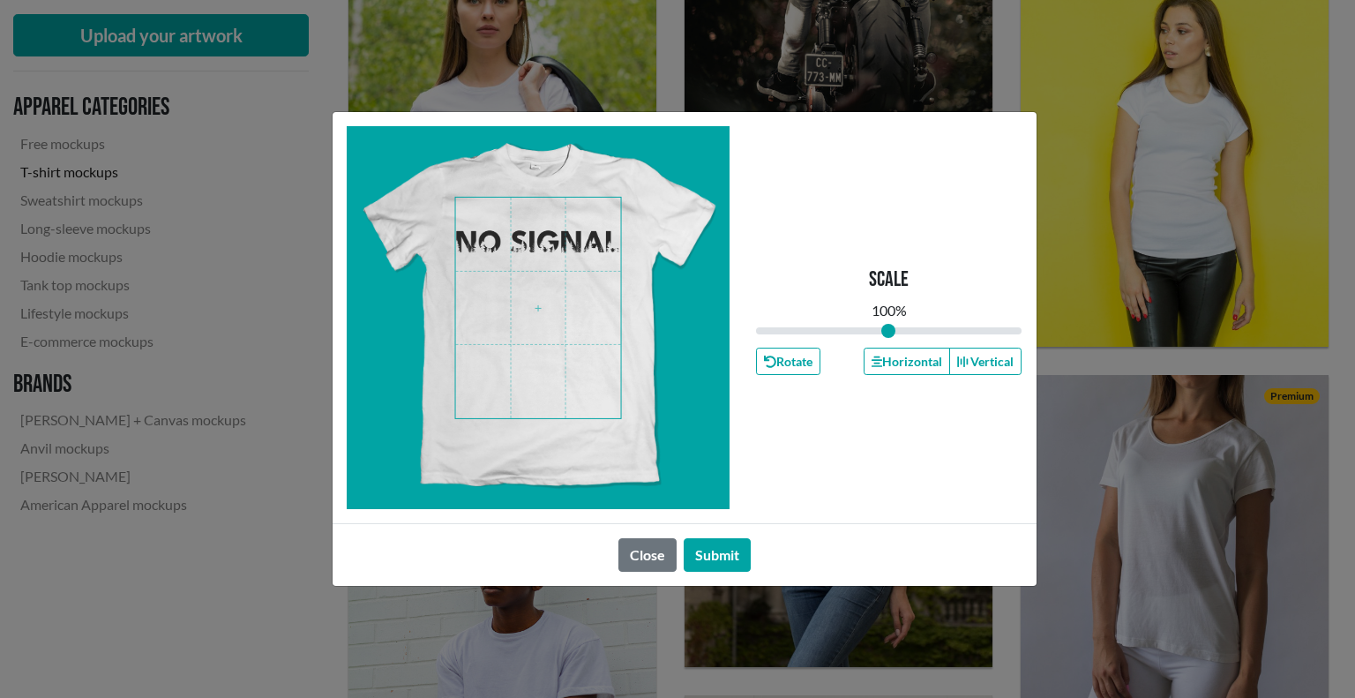
click at [542, 244] on span at bounding box center [538, 309] width 166 height 222
click at [1010, 370] on button "Vertical" at bounding box center [986, 361] width 72 height 27
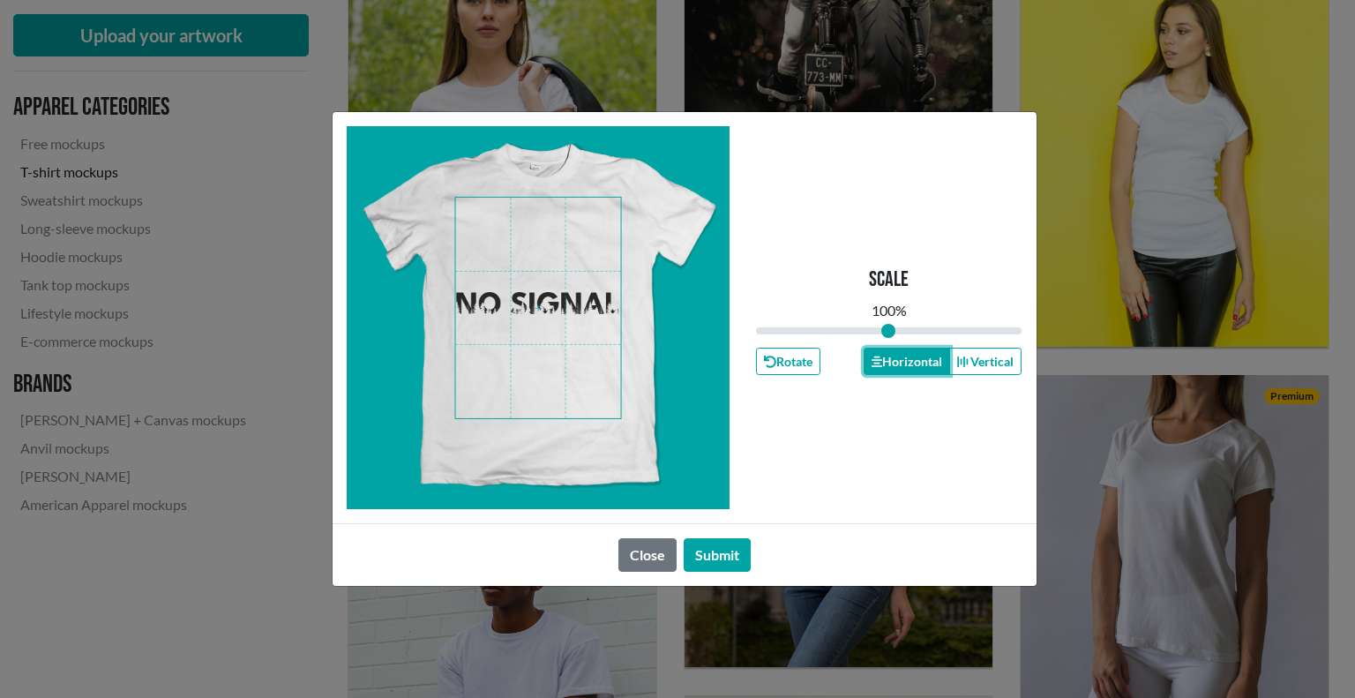
click at [928, 359] on button "Horizontal" at bounding box center [907, 361] width 86 height 27
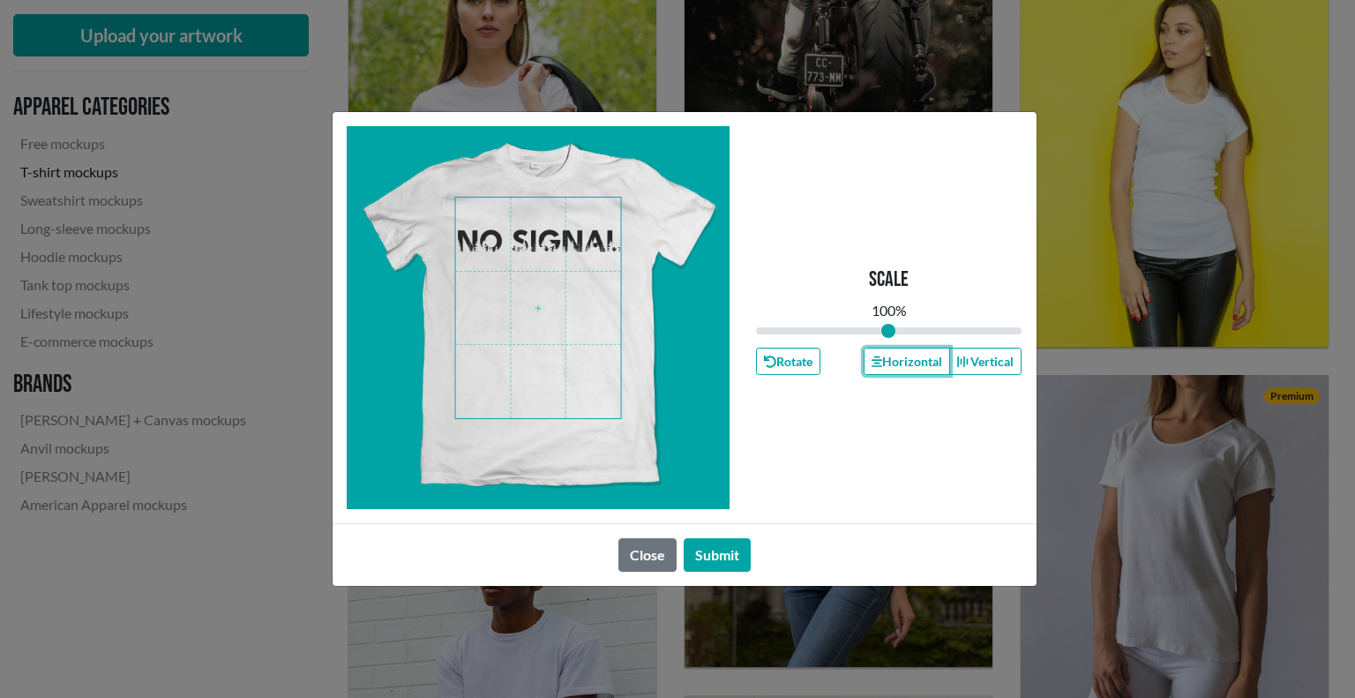
click at [531, 241] on span at bounding box center [538, 309] width 166 height 222
click at [529, 243] on span at bounding box center [538, 309] width 166 height 222
click at [890, 364] on button "Horizontal" at bounding box center [907, 361] width 86 height 27
click at [711, 553] on button "Submit" at bounding box center [717, 555] width 67 height 34
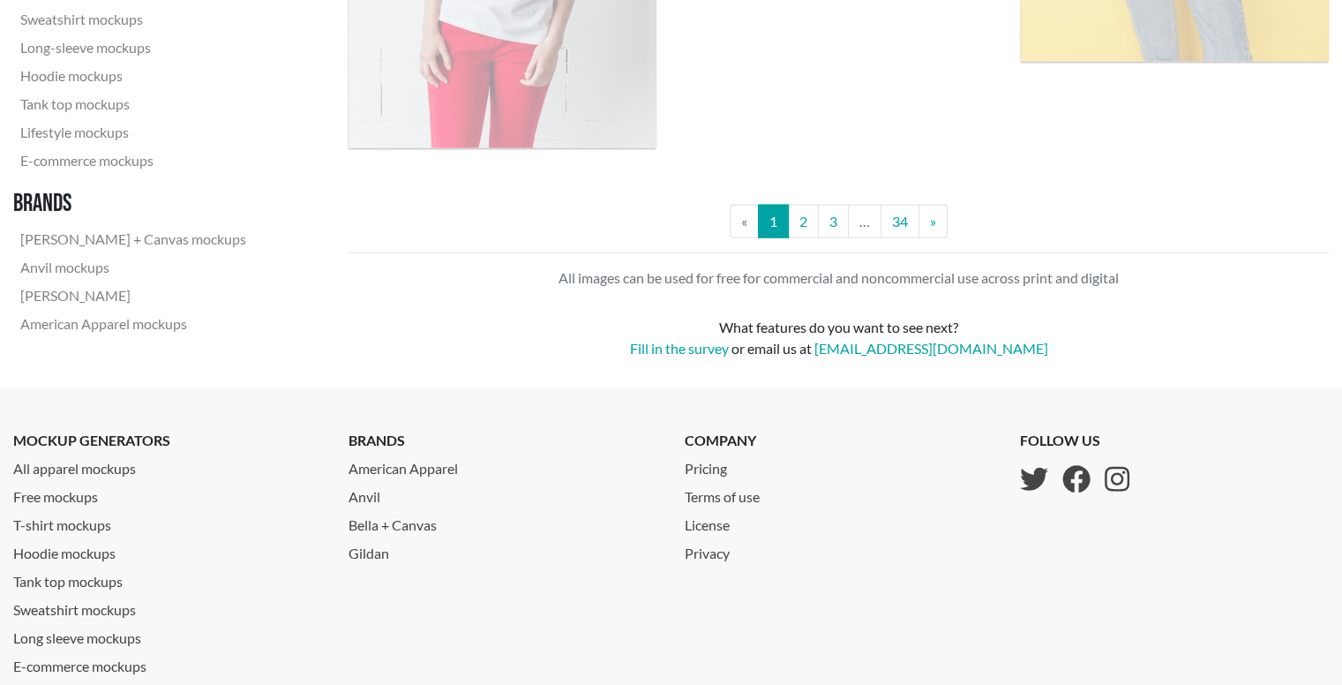
scroll to position [4052, 0]
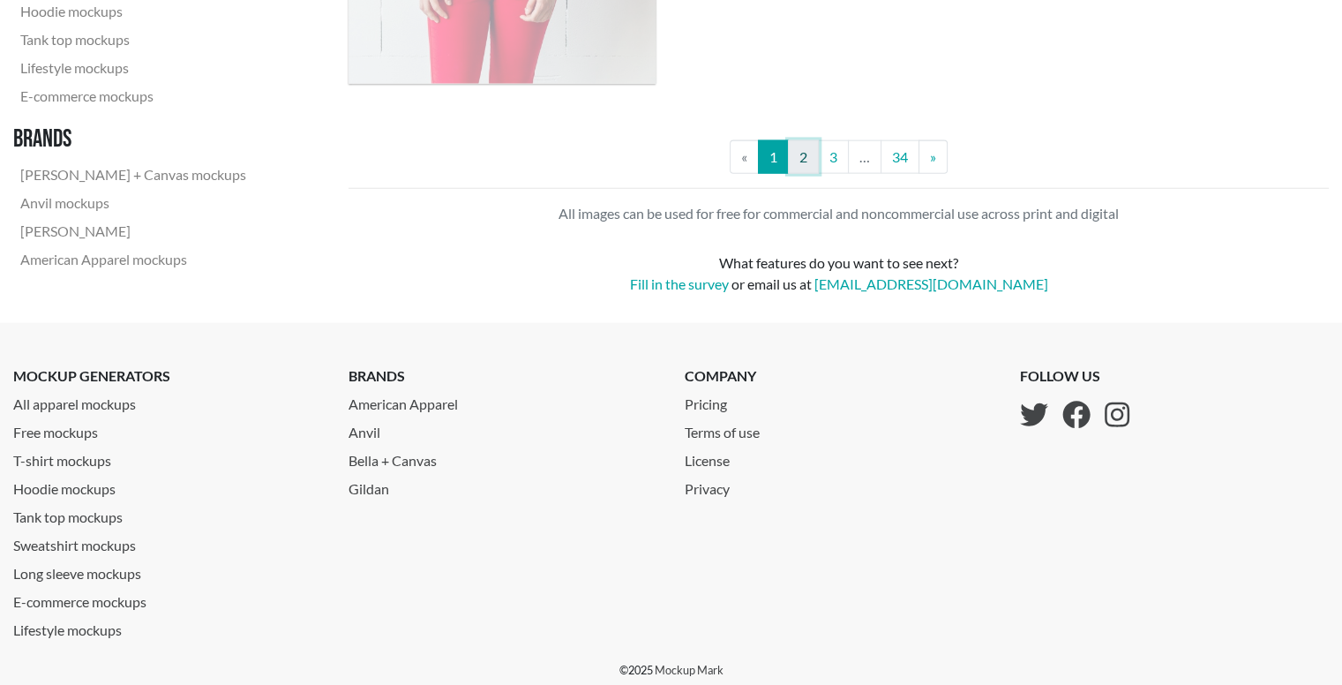
click at [799, 163] on link "2" at bounding box center [803, 157] width 31 height 34
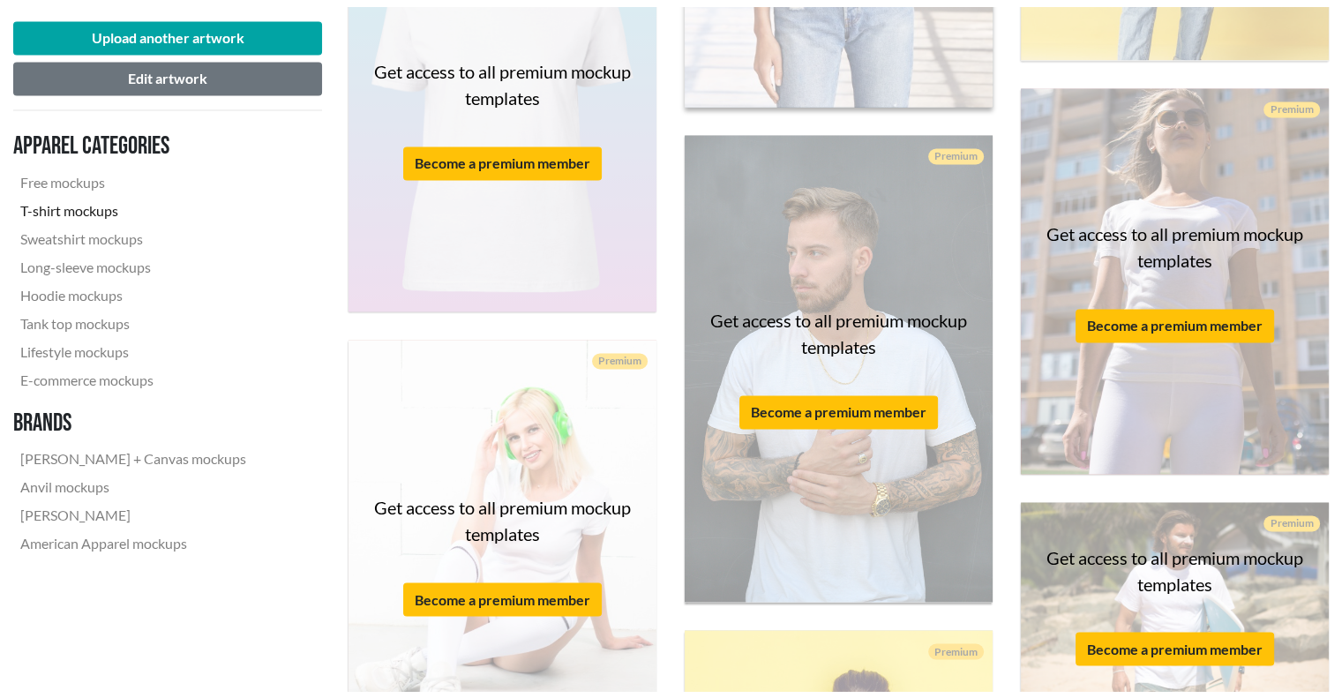
scroll to position [2912, 0]
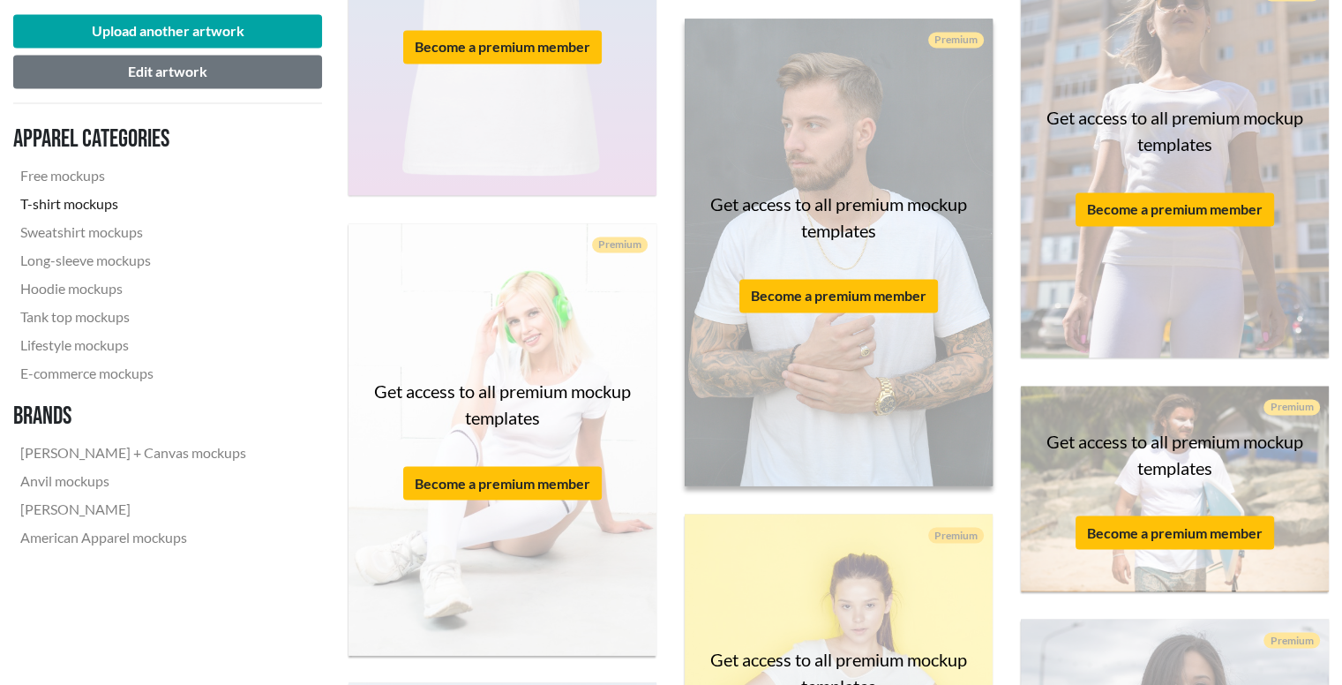
click at [822, 176] on div "Get access to all premium mockup templates Become a premium member" at bounding box center [839, 252] width 308 height 467
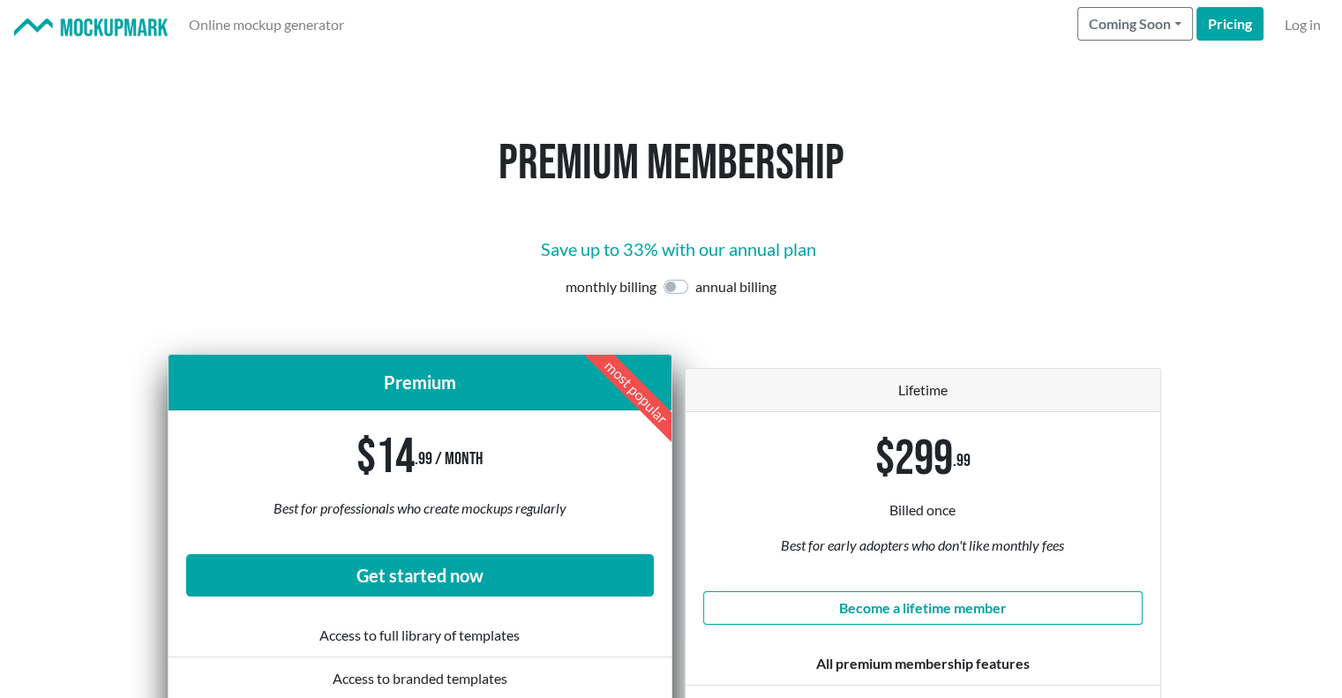
click at [501, 439] on div "$14 .99 / month" at bounding box center [420, 457] width 468 height 59
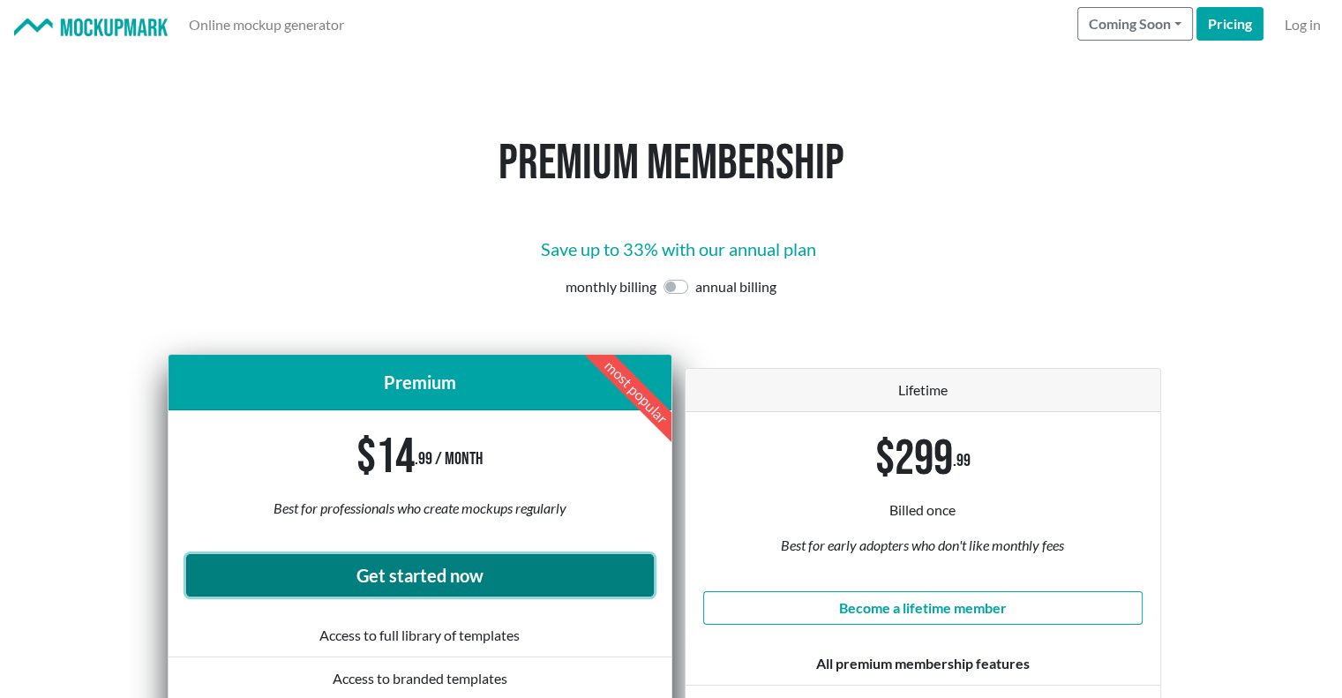
click at [449, 582] on link "Get started now" at bounding box center [420, 575] width 468 height 42
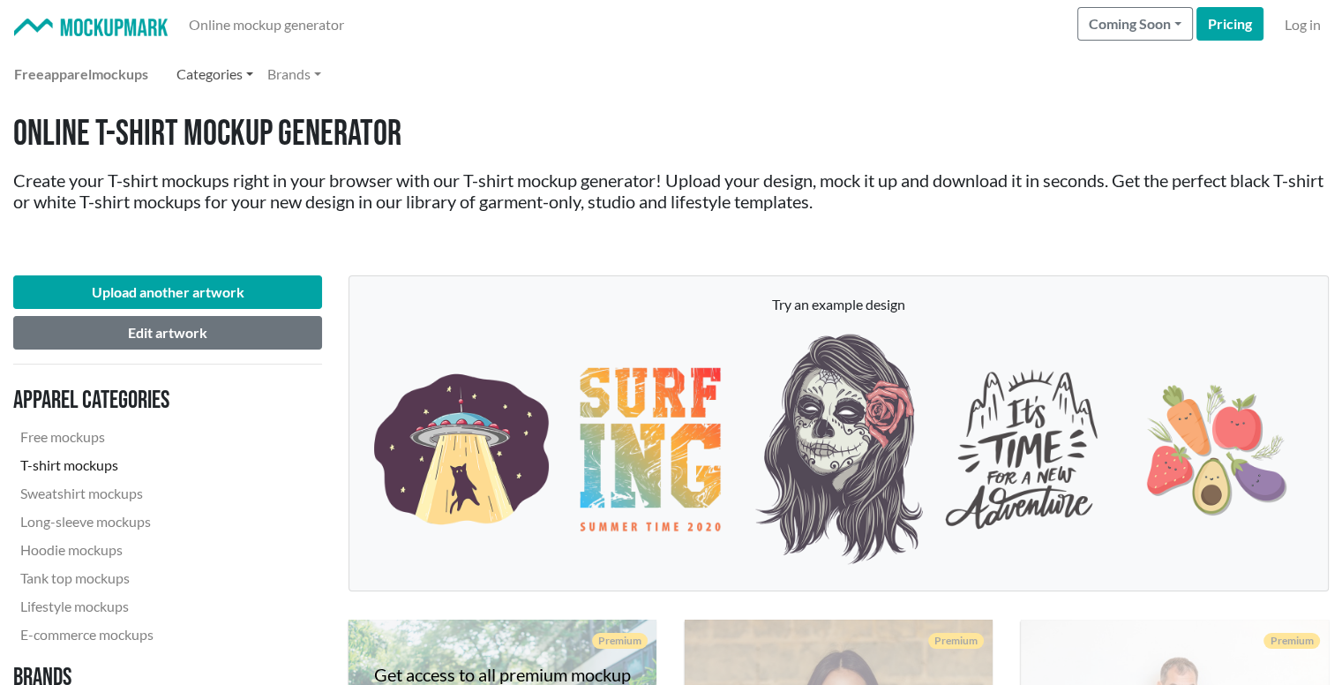
click at [237, 79] on link "Categories" at bounding box center [214, 73] width 91 height 35
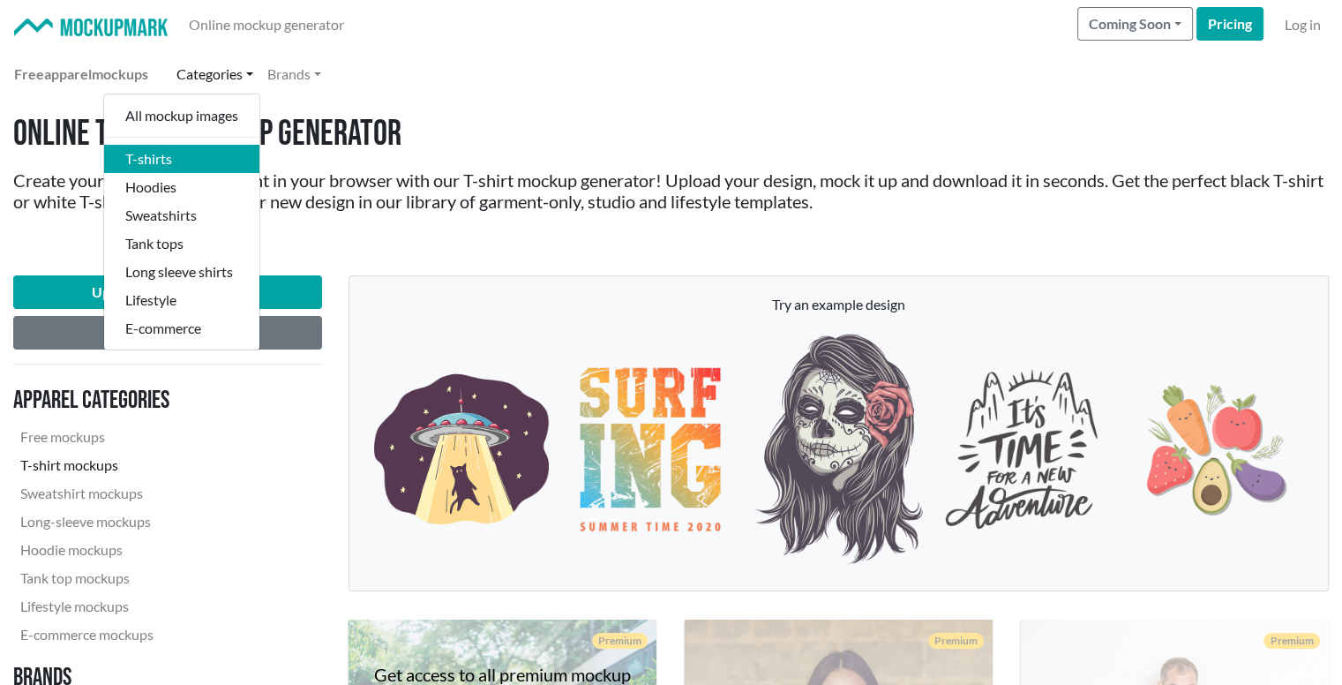
click at [237, 79] on link "Categories" at bounding box center [214, 73] width 91 height 35
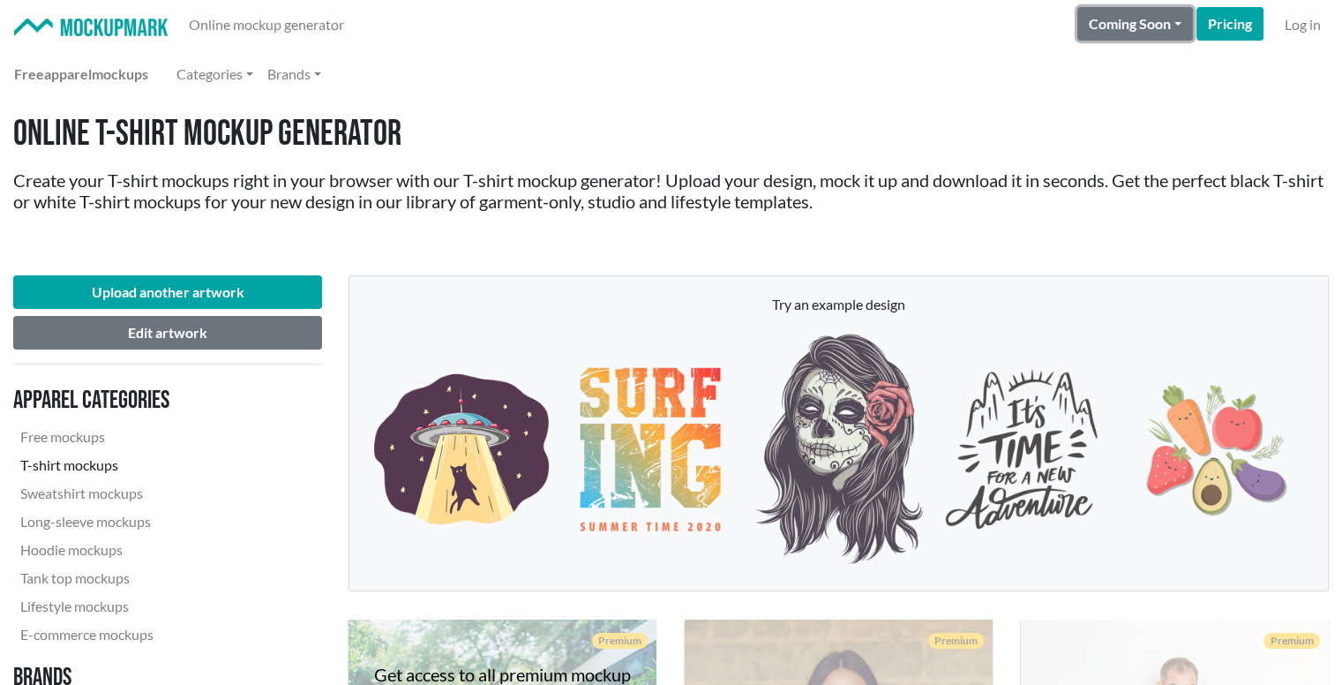
click at [1168, 23] on button "Coming Soon" at bounding box center [1136, 24] width 116 height 34
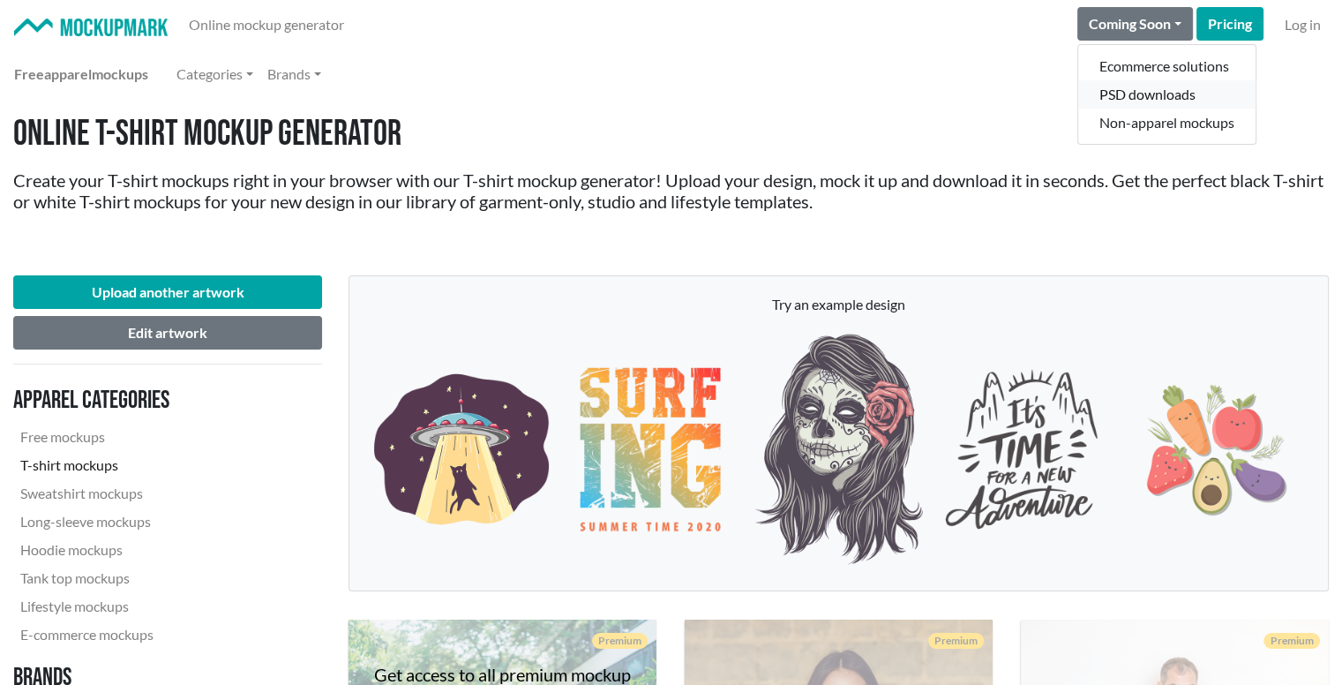
click at [1161, 98] on link "PSD downloads" at bounding box center [1166, 94] width 177 height 28
